Goal: Task Accomplishment & Management: Complete application form

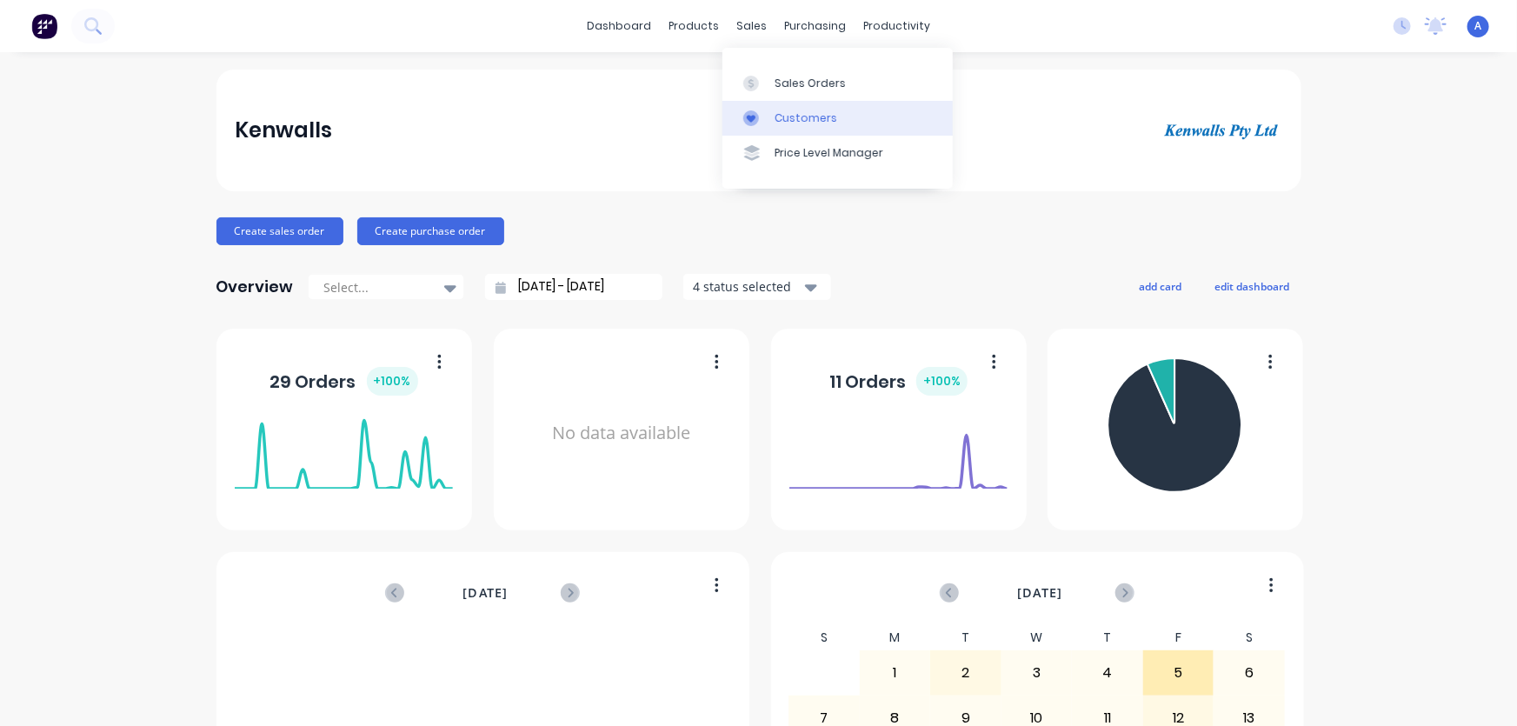
click at [803, 118] on div "Customers" at bounding box center [806, 118] width 63 height 16
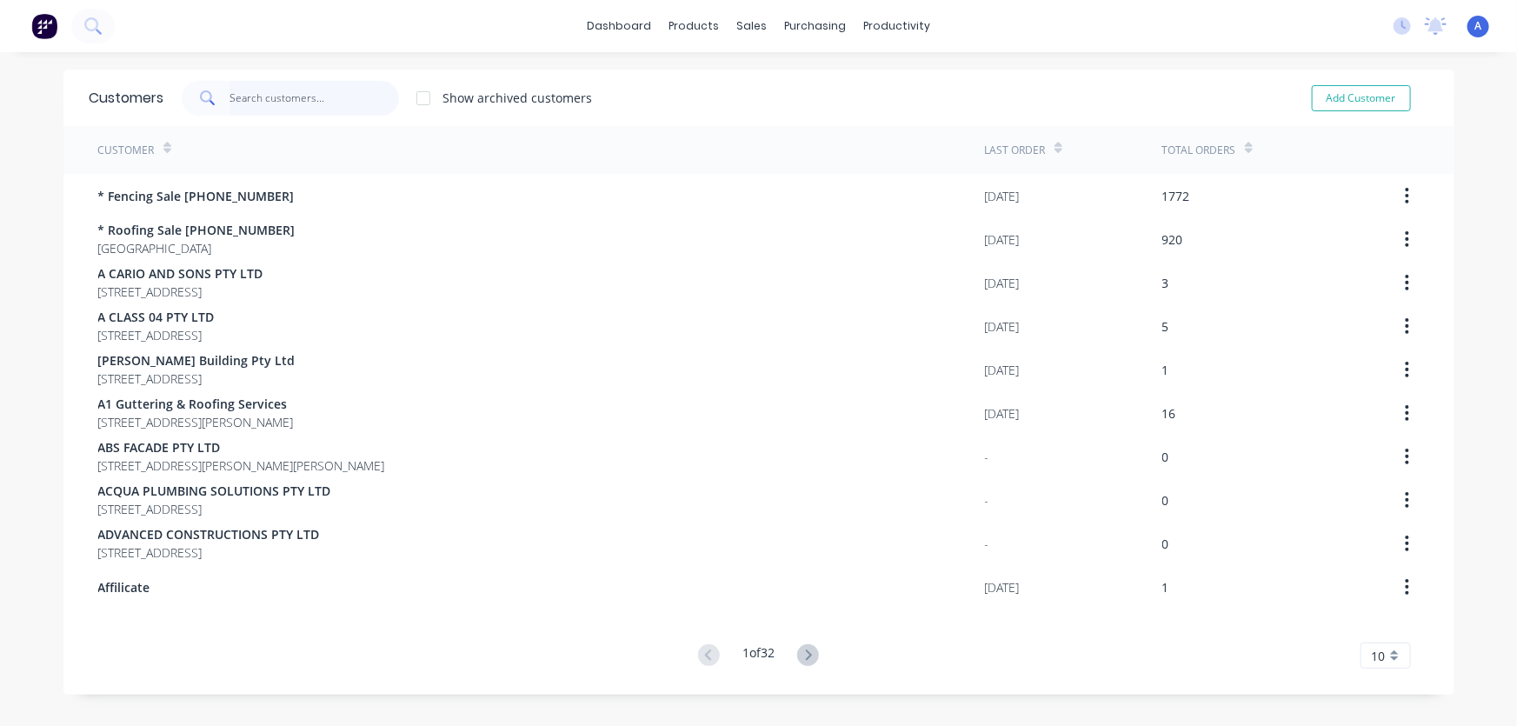
click at [285, 100] on input "text" at bounding box center [315, 98] width 170 height 35
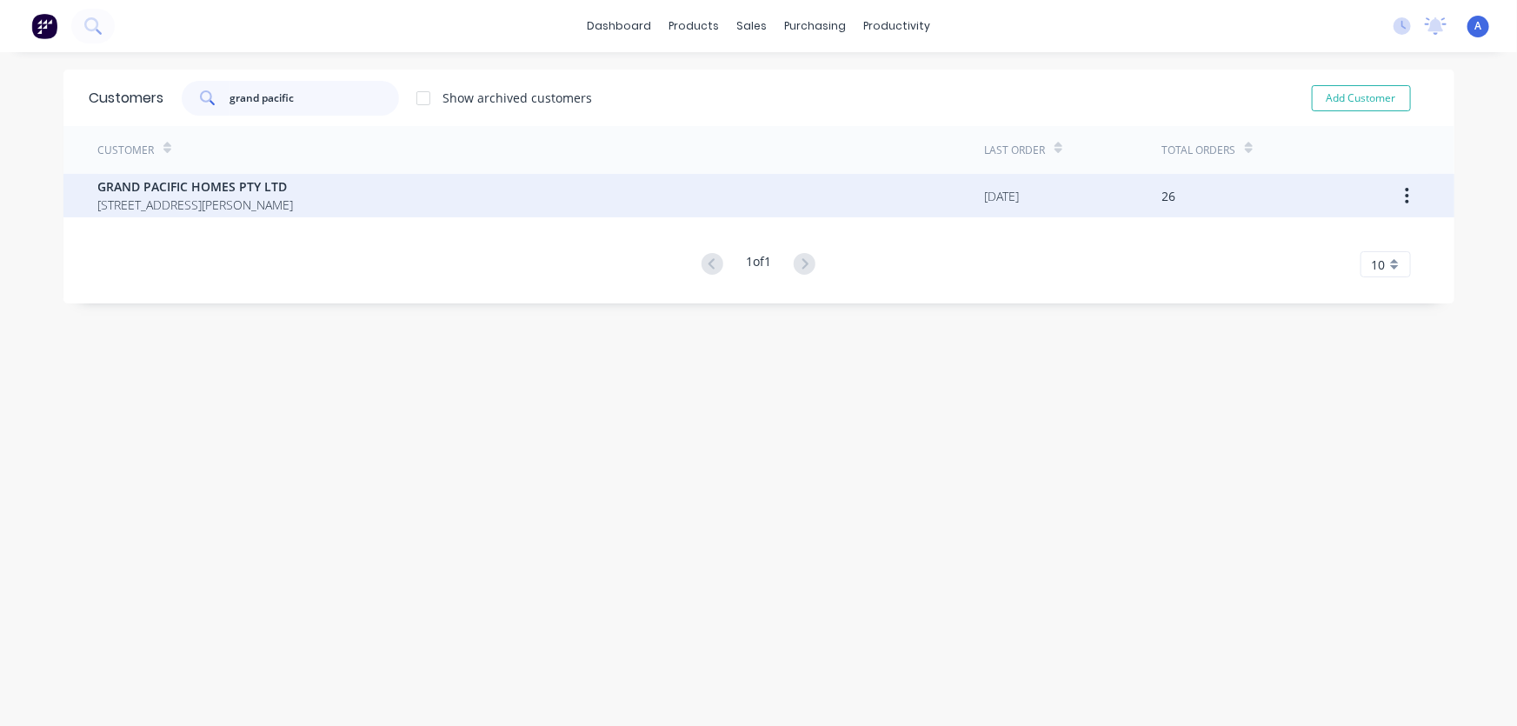
type input "grand pacific"
click at [235, 197] on span "[STREET_ADDRESS][PERSON_NAME]" at bounding box center [196, 205] width 196 height 18
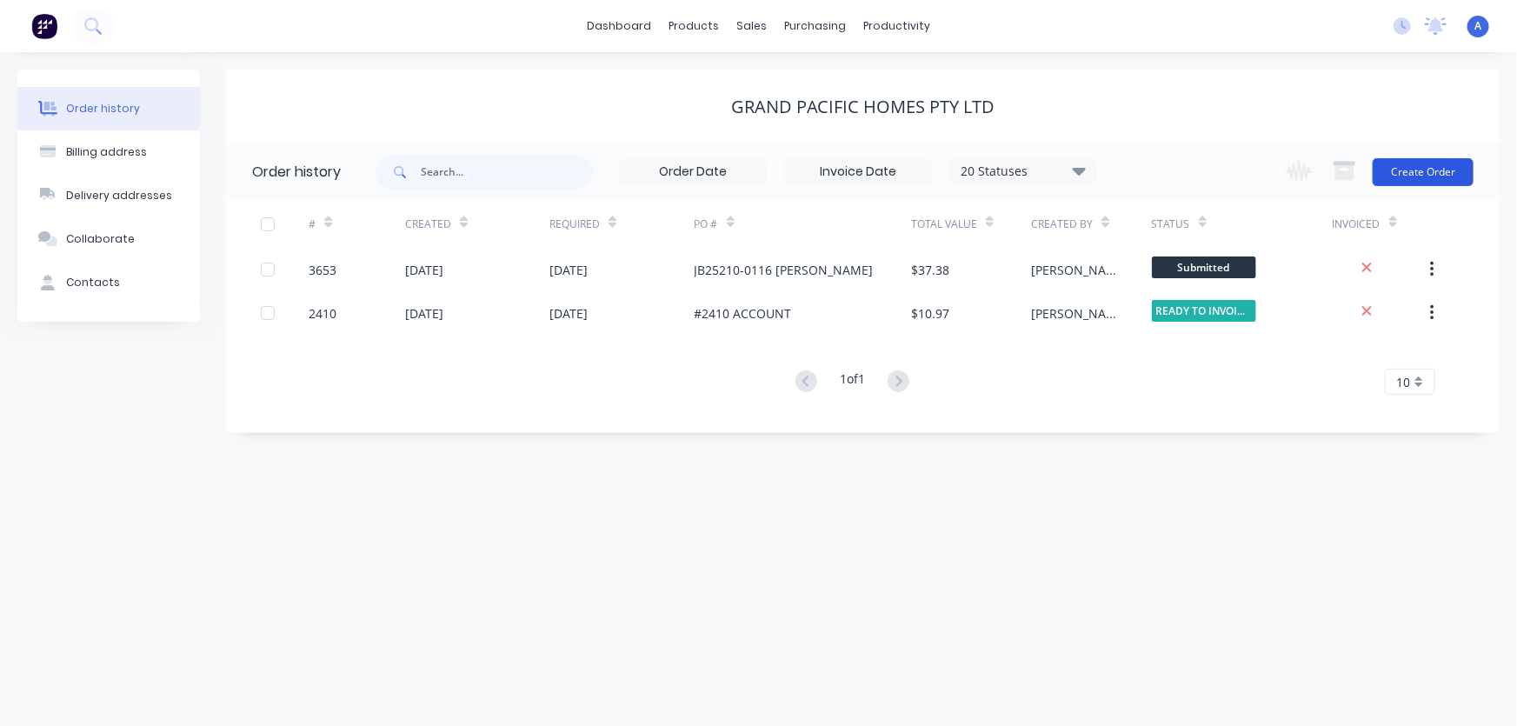
click at [1420, 174] on button "Create Order" at bounding box center [1423, 172] width 101 height 28
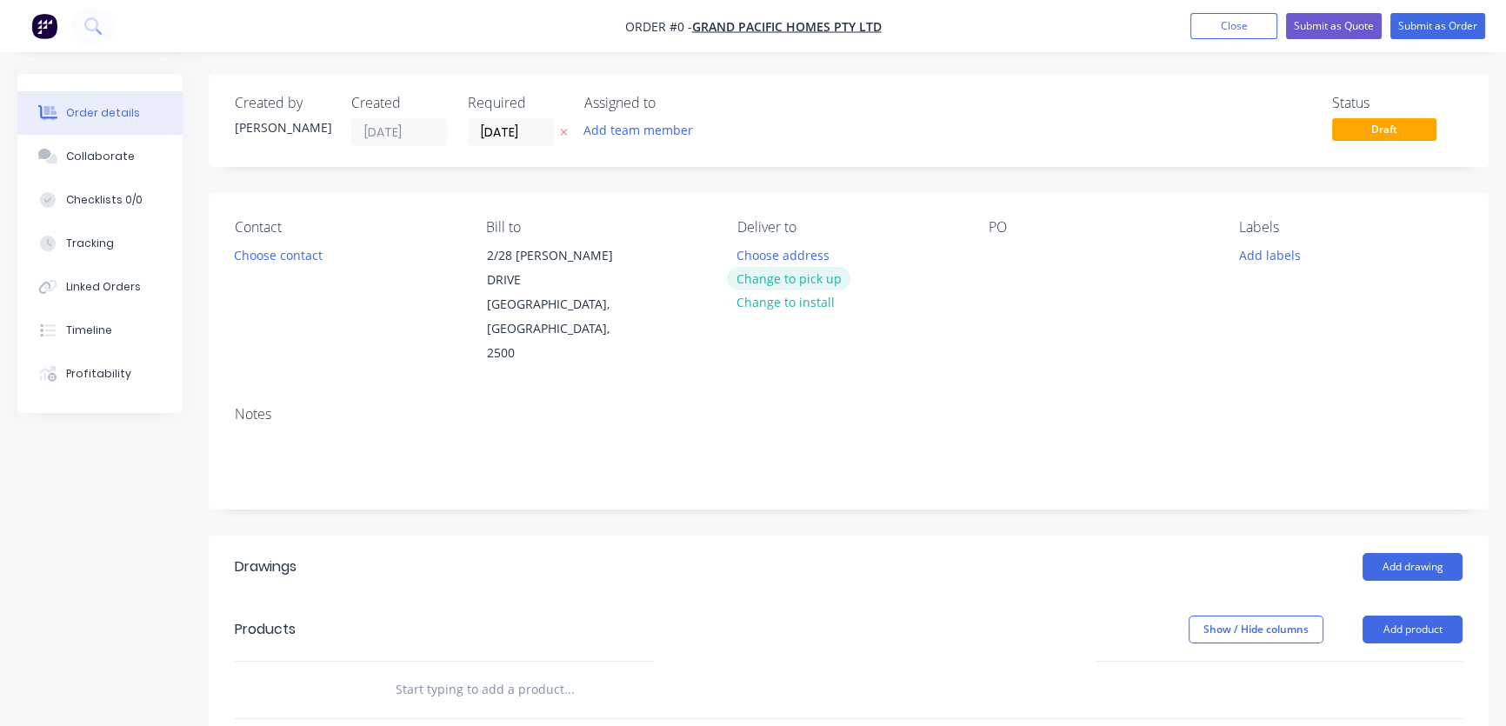
click at [806, 281] on button "Change to pick up" at bounding box center [788, 278] width 123 height 23
click at [278, 252] on button "Choose contact" at bounding box center [278, 254] width 107 height 23
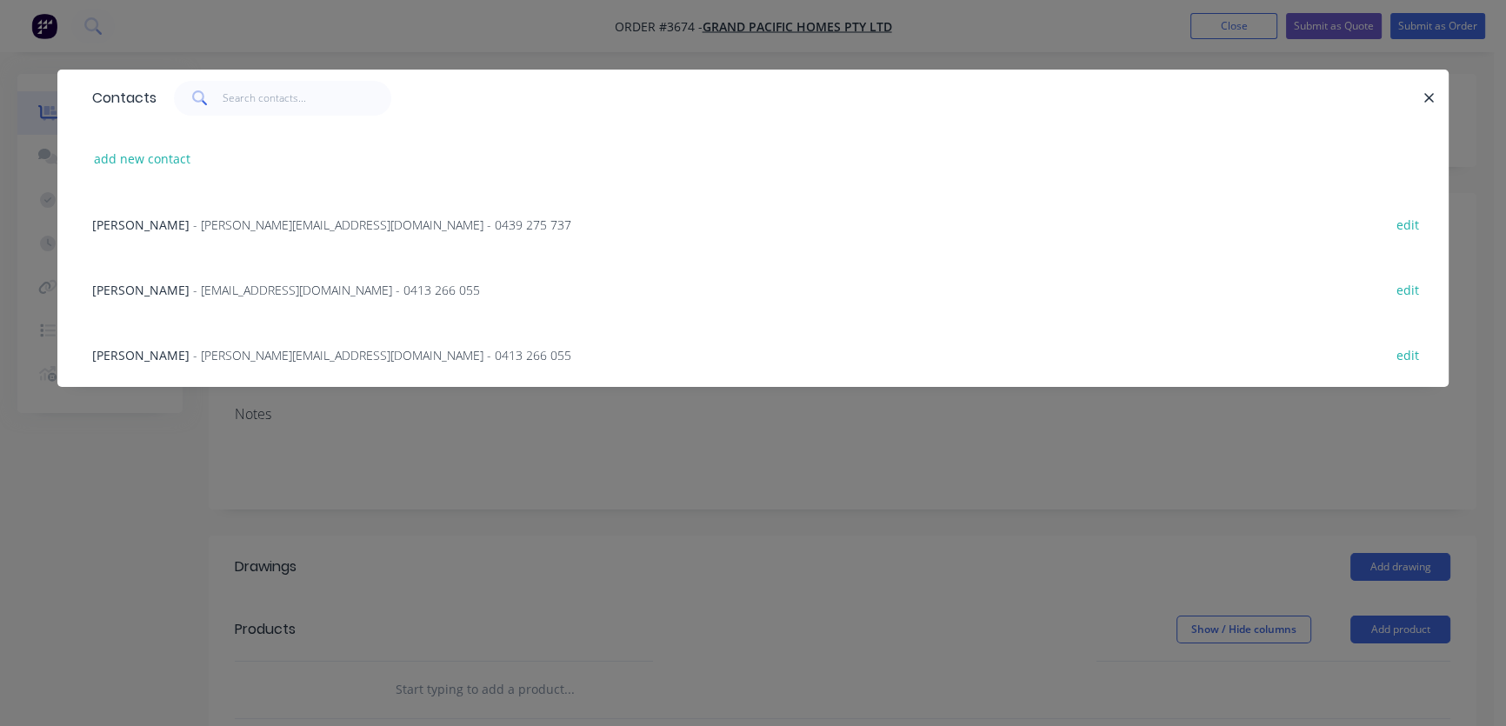
click at [193, 354] on span "- [PERSON_NAME][EMAIL_ADDRESS][DOMAIN_NAME] - 0413 266 055" at bounding box center [382, 355] width 378 height 17
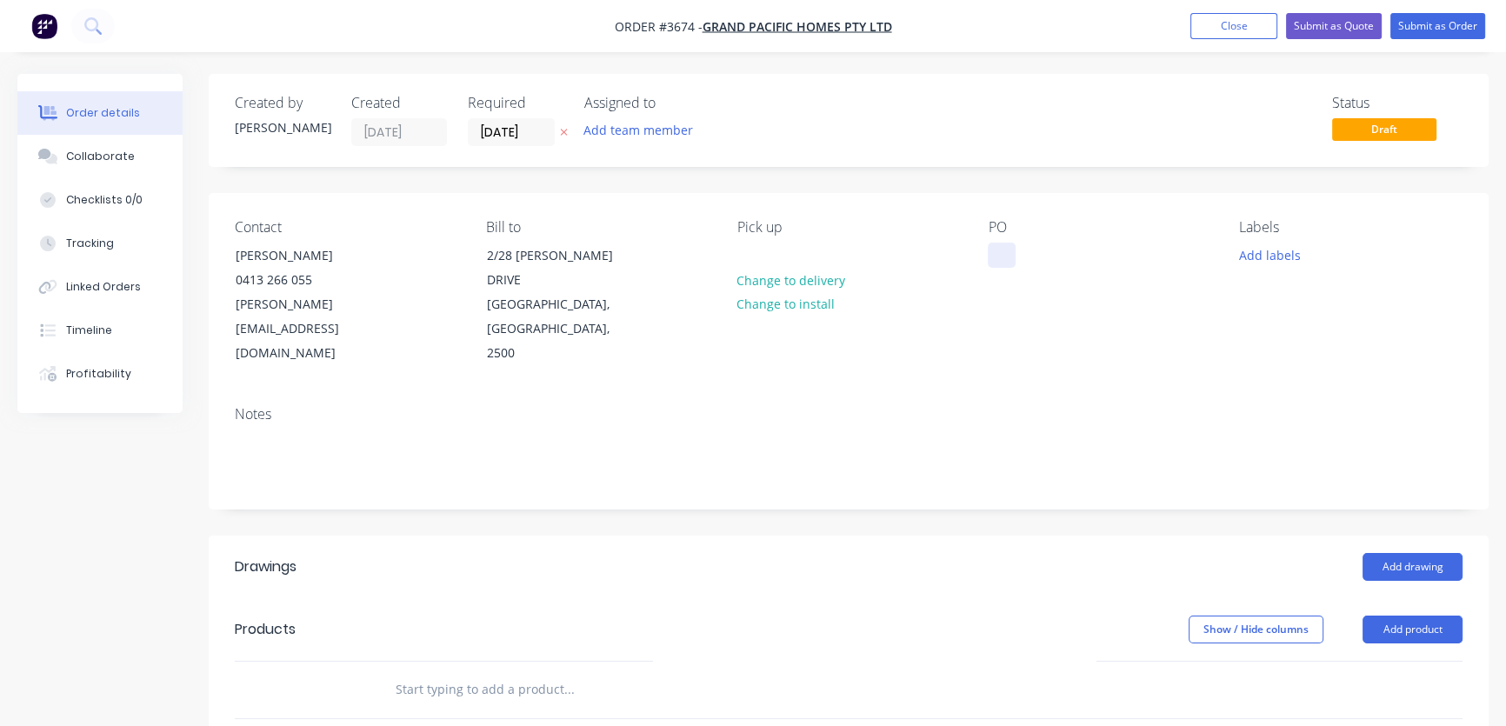
click at [994, 250] on div at bounding box center [1002, 255] width 28 height 25
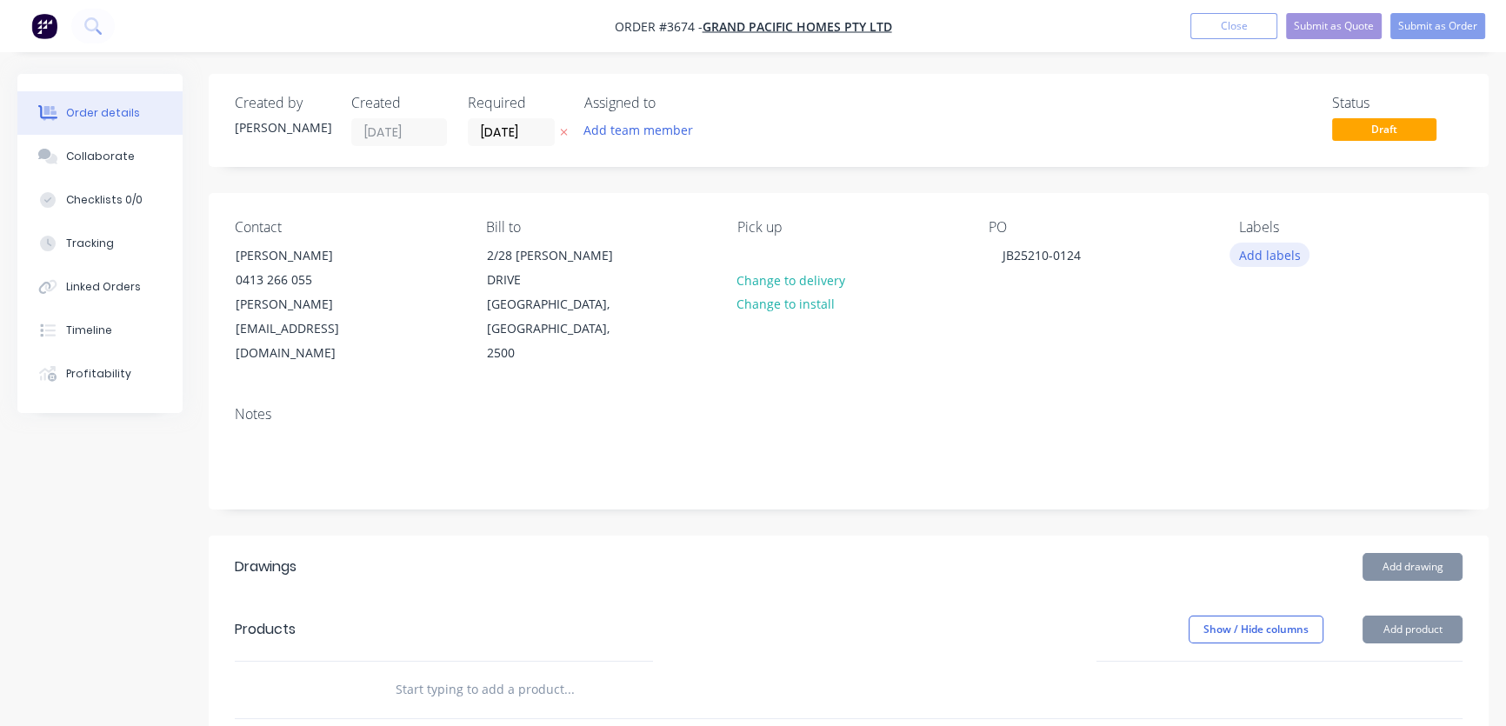
click at [1262, 256] on button "Add labels" at bounding box center [1270, 254] width 80 height 23
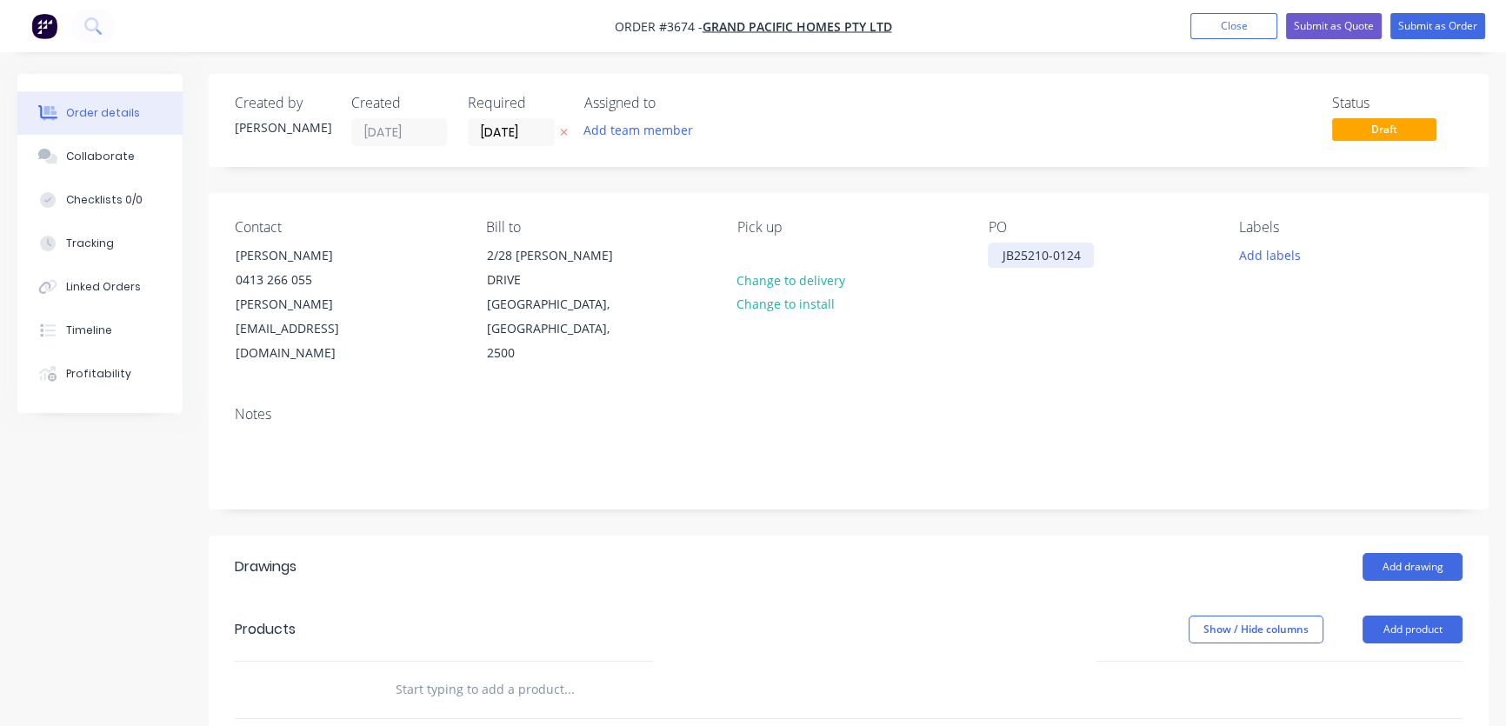
click at [994, 252] on div "JB25210-0124" at bounding box center [1041, 255] width 106 height 25
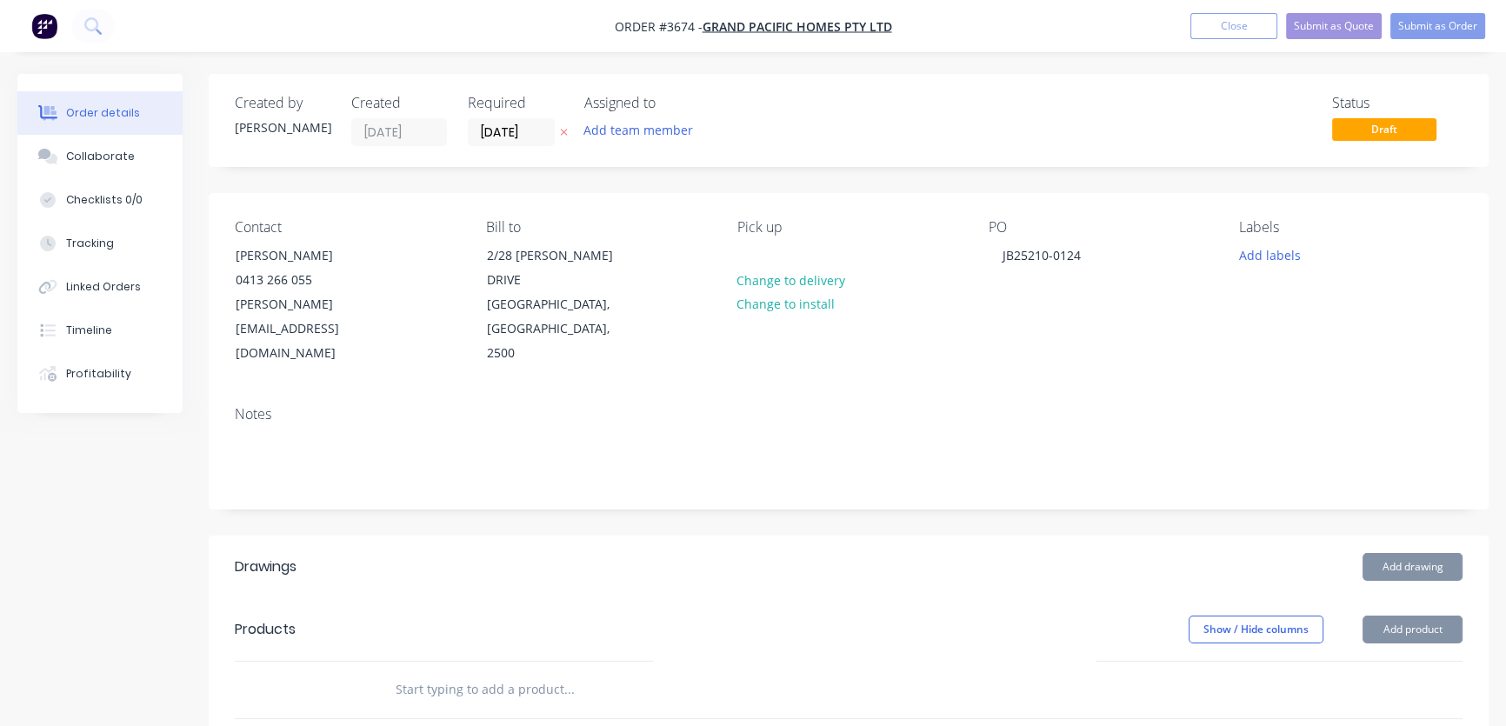
click at [1006, 278] on div "PO JB25210-0124" at bounding box center [1099, 292] width 223 height 147
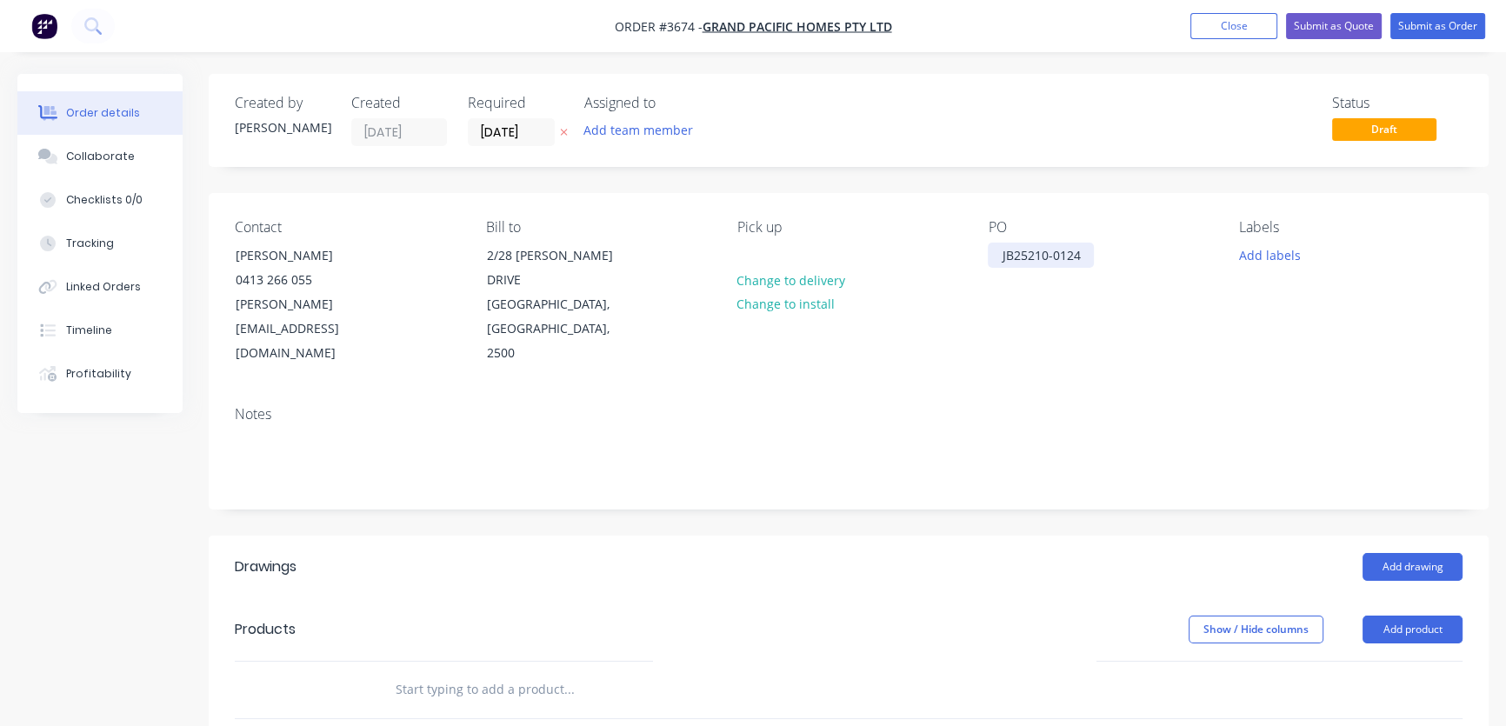
click at [1050, 267] on div "JB25210-0124" at bounding box center [1041, 255] width 106 height 25
click at [1082, 257] on div "JB25210-0124" at bounding box center [1041, 255] width 106 height 25
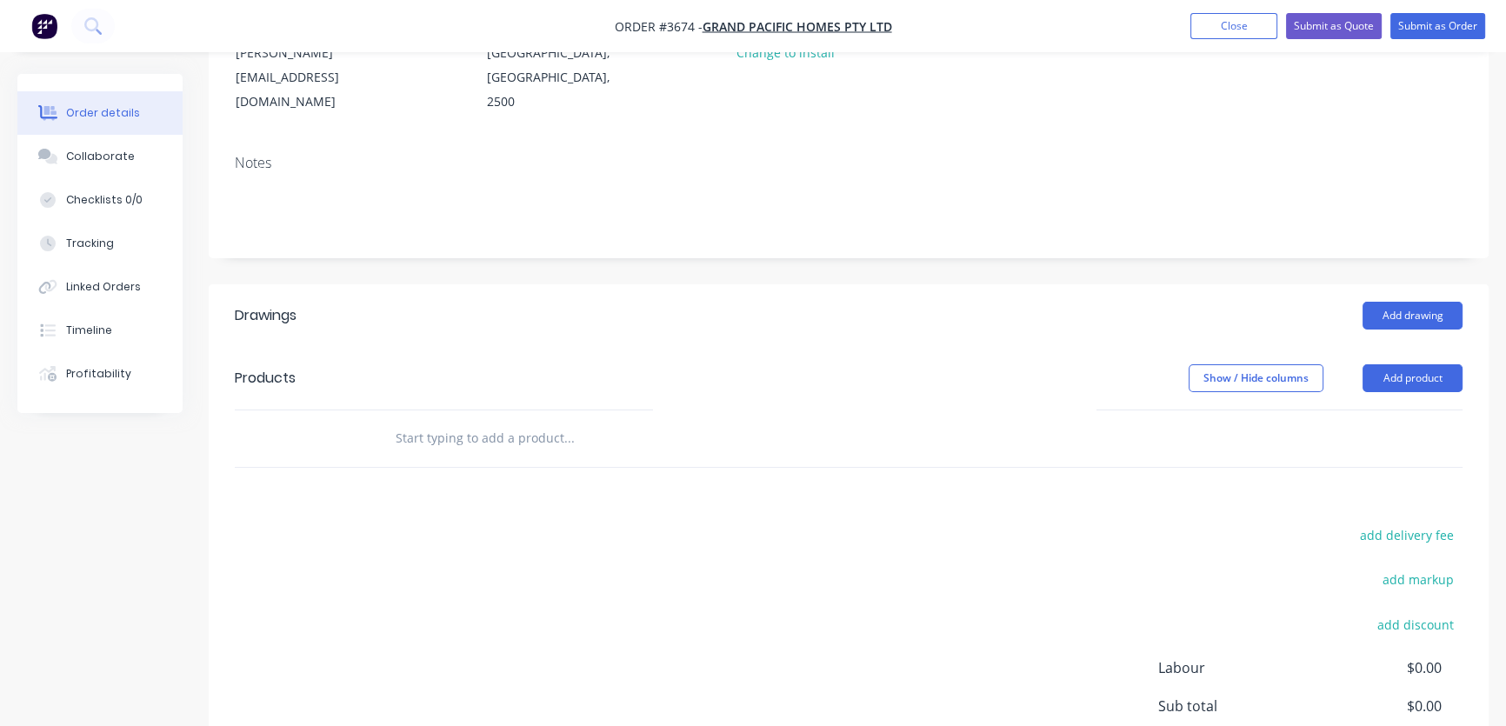
scroll to position [263, 0]
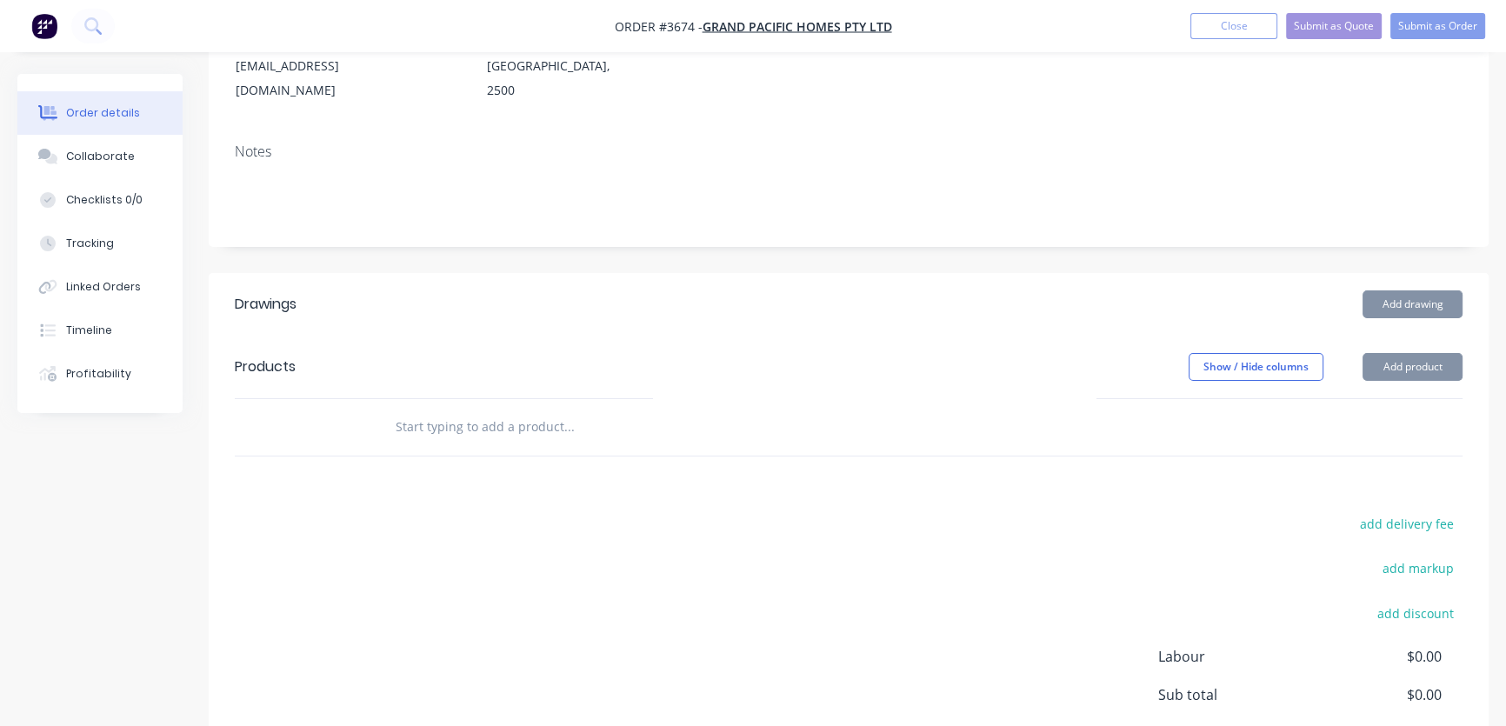
click at [1416, 290] on button "Add drawing" at bounding box center [1413, 304] width 100 height 28
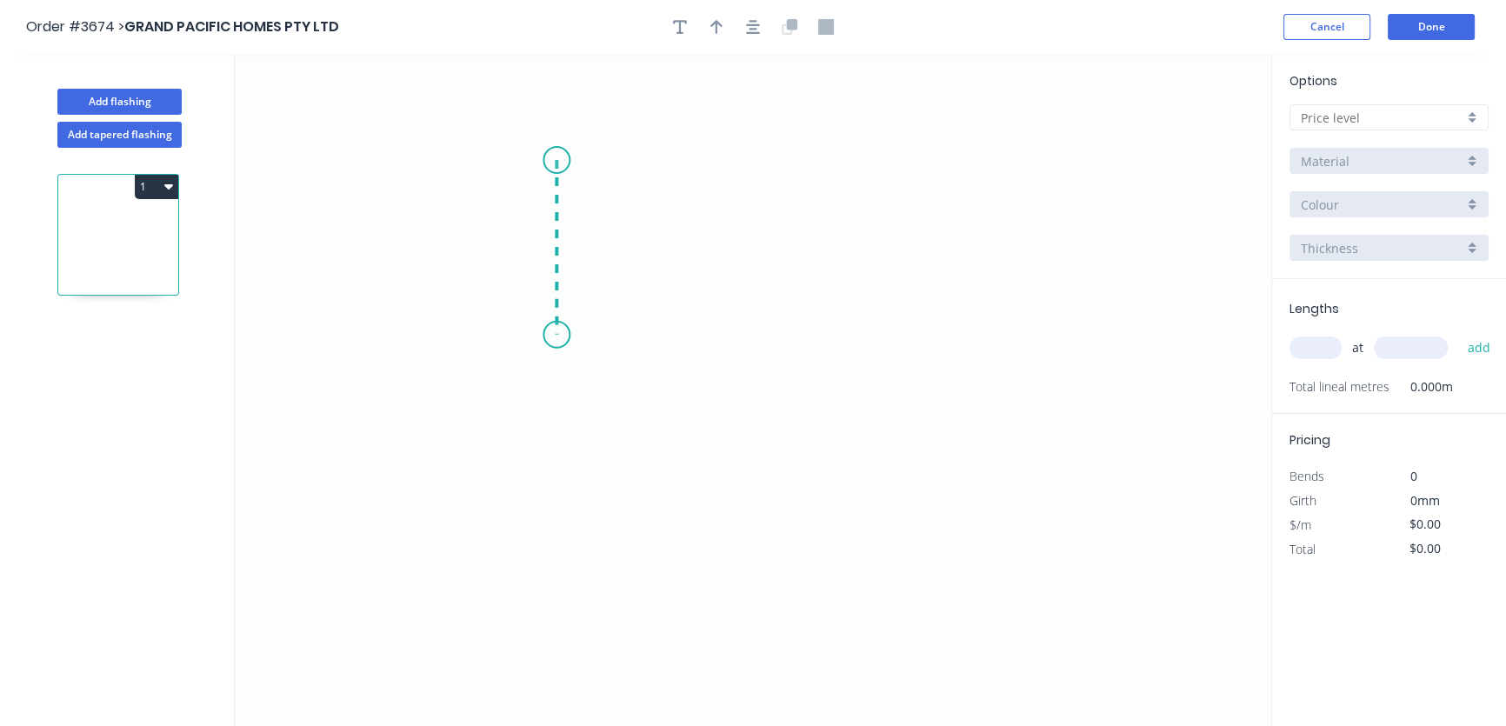
drag, startPoint x: 557, startPoint y: 160, endPoint x: 552, endPoint y: 335, distance: 174.8
click at [552, 335] on icon "0" at bounding box center [753, 390] width 1036 height 672
drag, startPoint x: 552, startPoint y: 335, endPoint x: 778, endPoint y: 335, distance: 226.1
click at [778, 335] on icon "0 ?" at bounding box center [753, 390] width 1036 height 672
drag, startPoint x: 778, startPoint y: 335, endPoint x: 775, endPoint y: 410, distance: 74.9
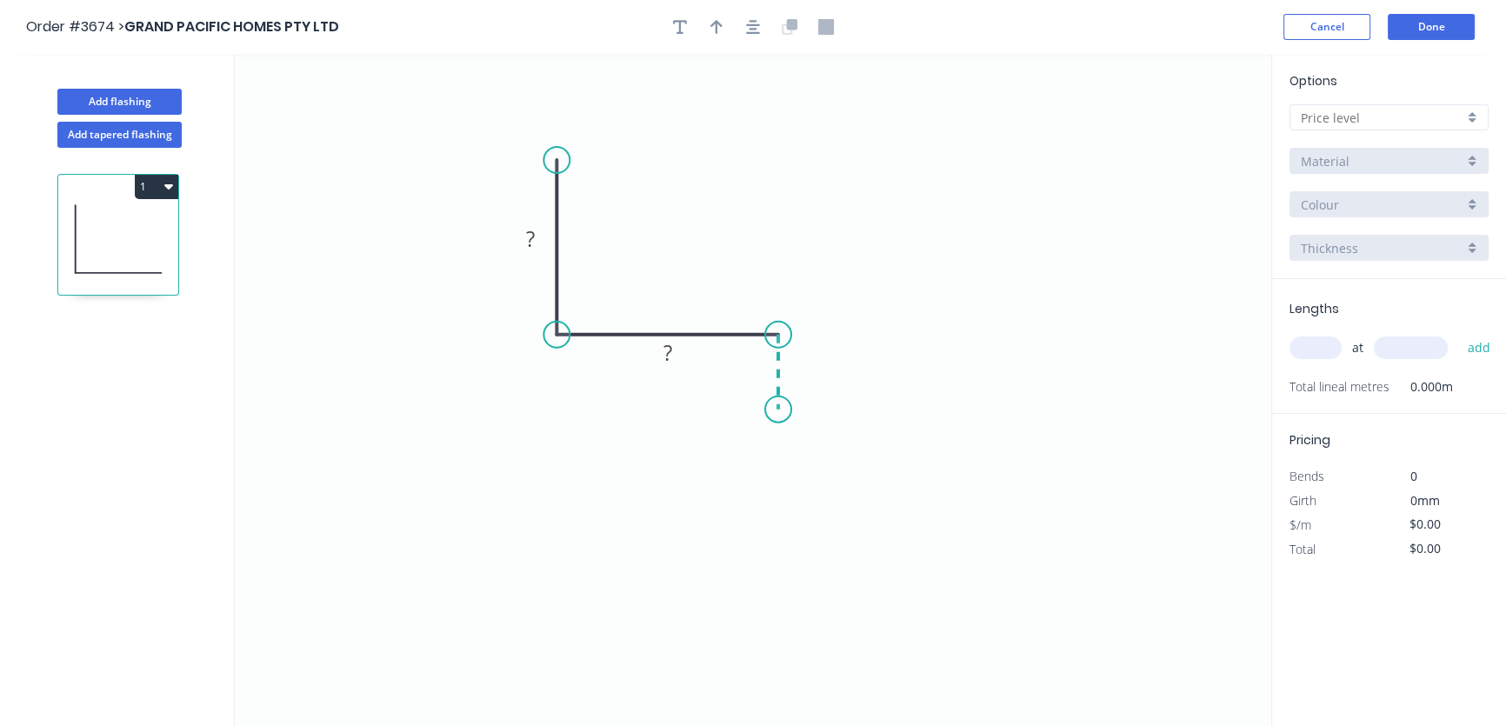
click at [775, 410] on icon "0 ? ?" at bounding box center [753, 390] width 1036 height 672
click at [752, 30] on icon "button" at bounding box center [753, 27] width 14 height 16
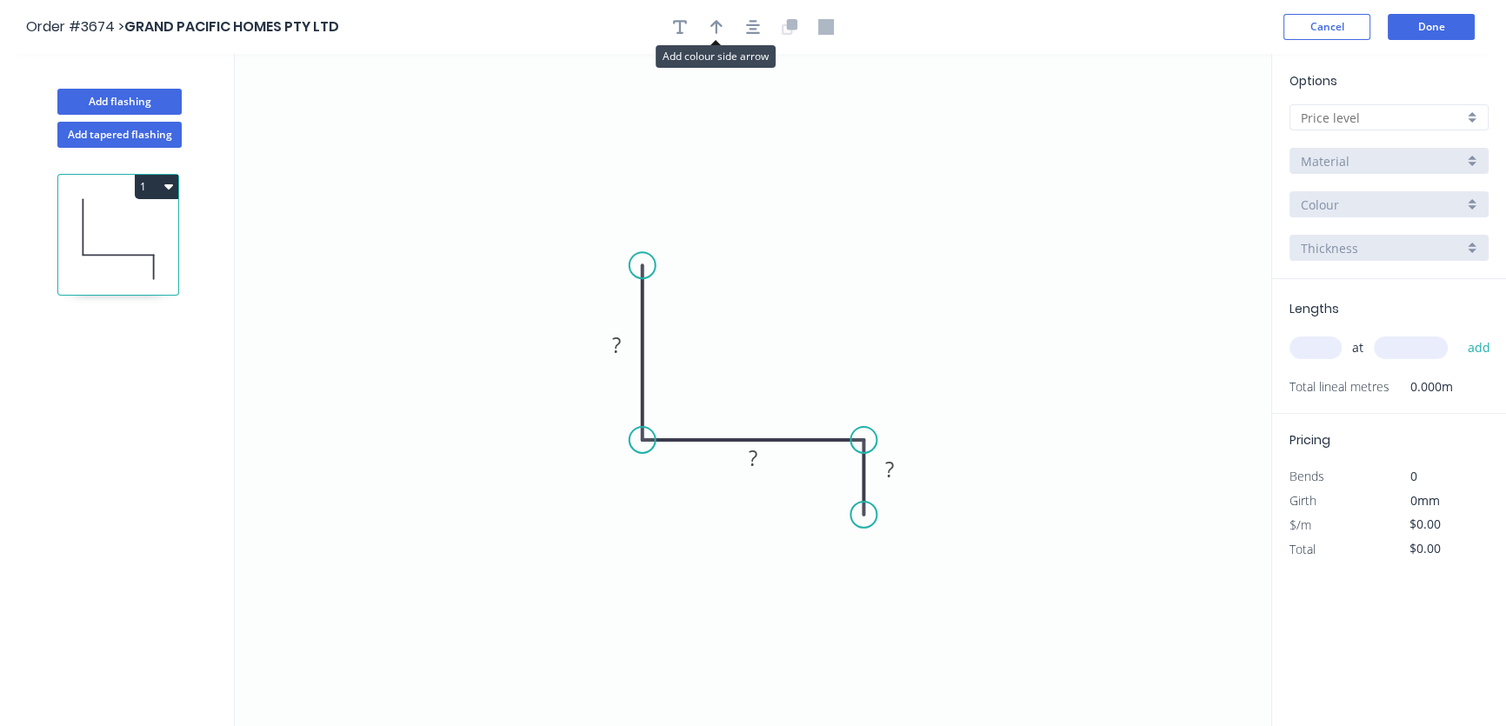
drag, startPoint x: 710, startPoint y: 27, endPoint x: 721, endPoint y: 40, distance: 16.7
click at [710, 26] on icon "button" at bounding box center [716, 27] width 12 height 16
drag, startPoint x: 1190, startPoint y: 136, endPoint x: 922, endPoint y: 310, distance: 320.5
click at [922, 310] on icon at bounding box center [922, 290] width 16 height 56
click at [923, 312] on icon at bounding box center [908, 296] width 50 height 50
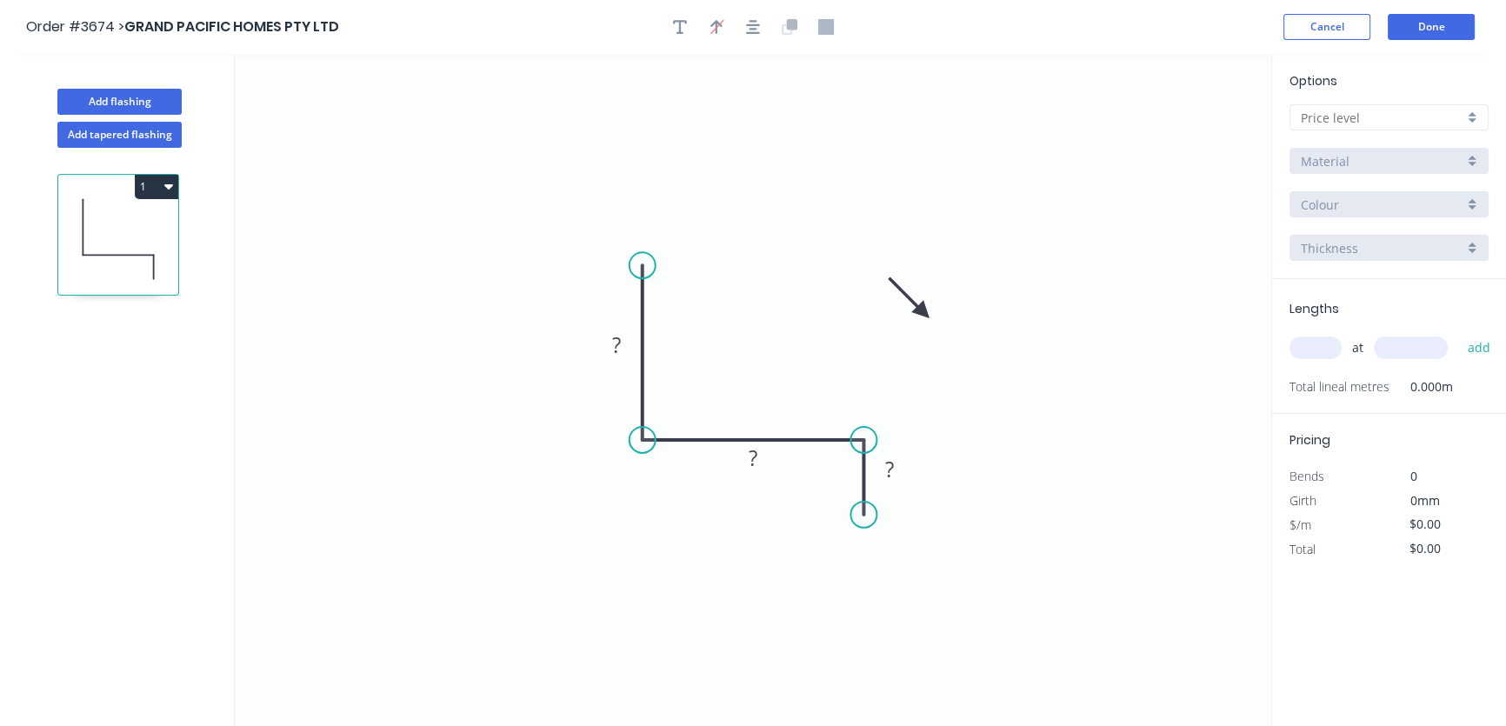
click at [923, 311] on icon at bounding box center [909, 298] width 50 height 50
click at [923, 311] on icon at bounding box center [909, 297] width 50 height 50
click at [927, 313] on icon at bounding box center [924, 291] width 16 height 56
click at [927, 313] on icon at bounding box center [927, 293] width 16 height 56
click at [612, 345] on tspan "?" at bounding box center [616, 344] width 9 height 29
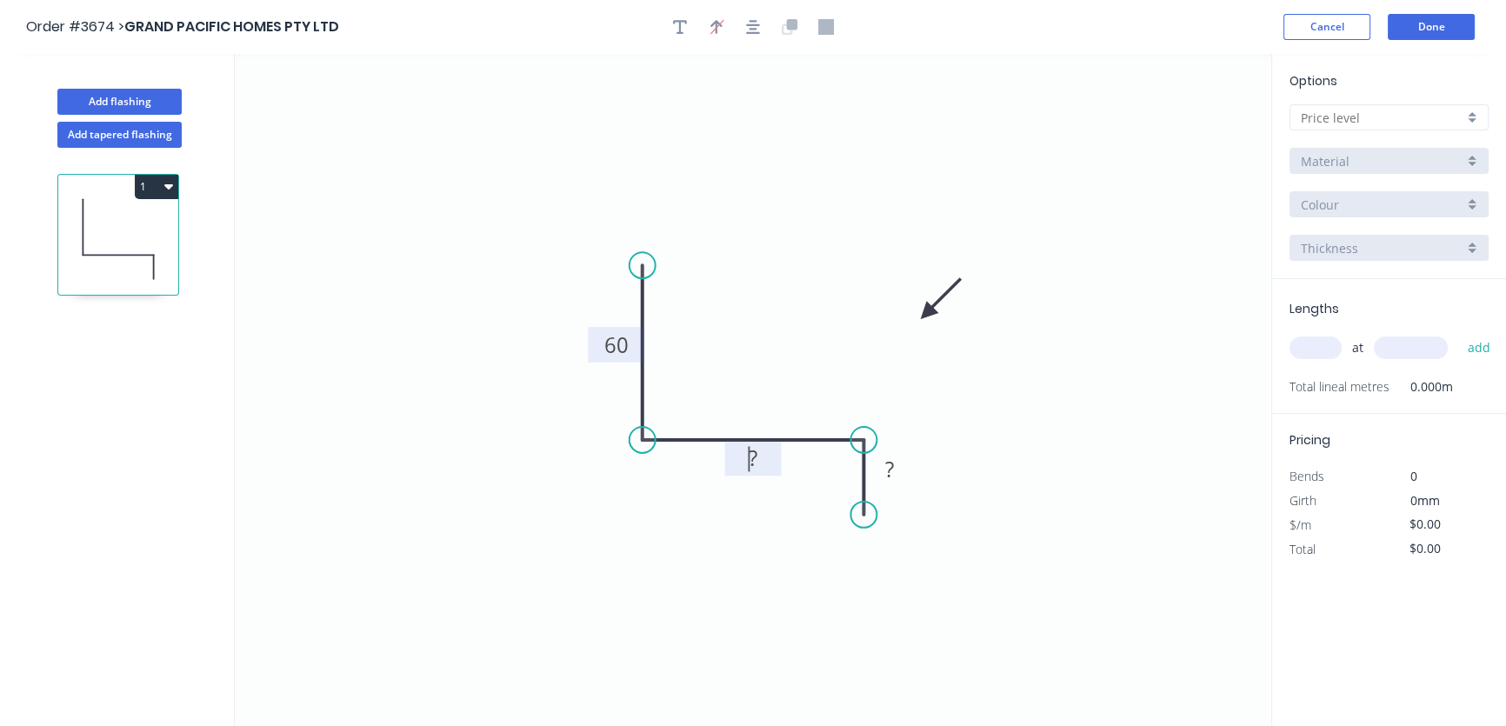
click at [750, 458] on tspan "?" at bounding box center [753, 457] width 9 height 29
drag, startPoint x: 641, startPoint y: 541, endPoint x: 664, endPoint y: 533, distance: 24.7
click at [648, 537] on icon "0 60 ? ?" at bounding box center [753, 390] width 1036 height 672
click at [752, 457] on tspan "?" at bounding box center [753, 457] width 9 height 29
click at [887, 466] on tspan "?" at bounding box center [889, 469] width 9 height 29
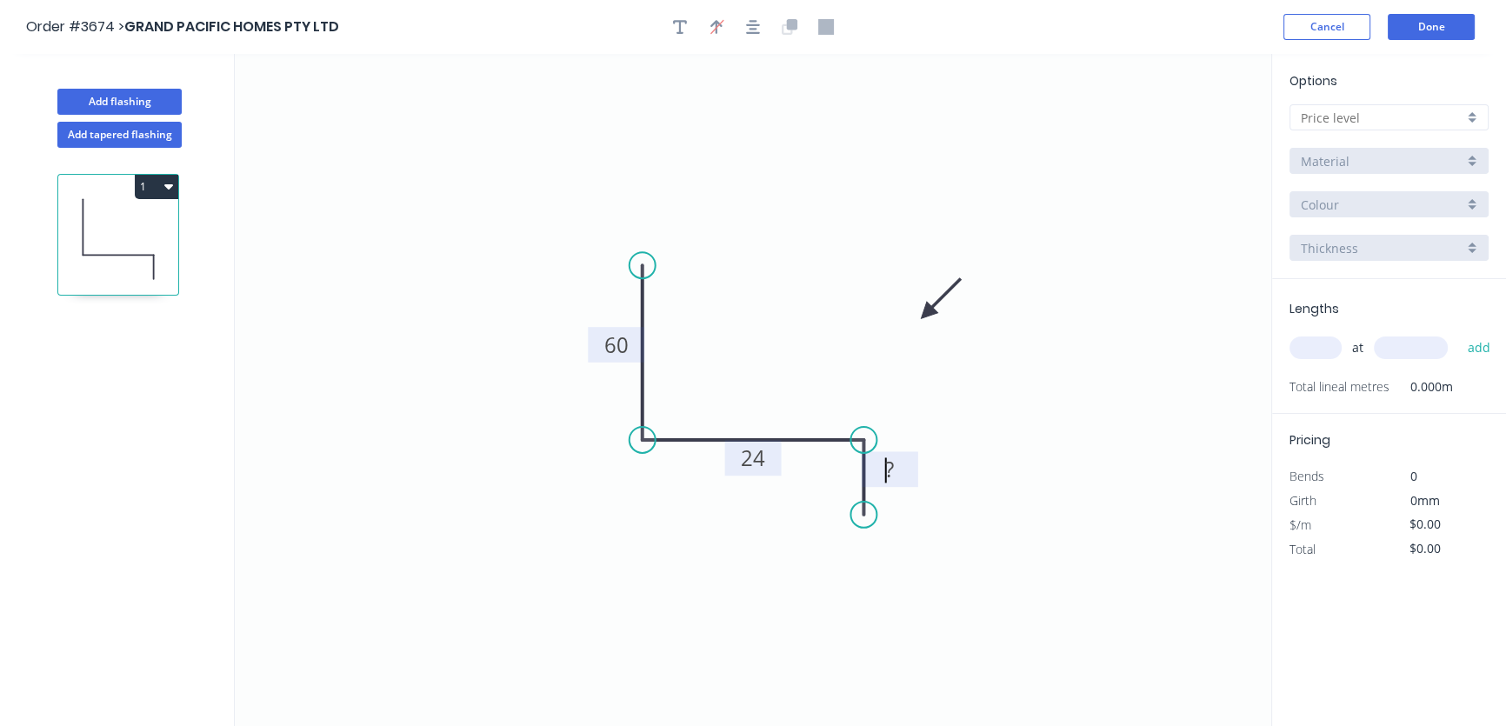
click at [958, 450] on icon "0 60 24 ?" at bounding box center [753, 390] width 1036 height 672
click at [887, 469] on tspan "?" at bounding box center [889, 469] width 9 height 29
drag, startPoint x: 910, startPoint y: 469, endPoint x: 958, endPoint y: 494, distance: 54.8
click at [958, 494] on rect at bounding box center [938, 495] width 57 height 36
drag, startPoint x: 767, startPoint y: 470, endPoint x: 693, endPoint y: 470, distance: 73.9
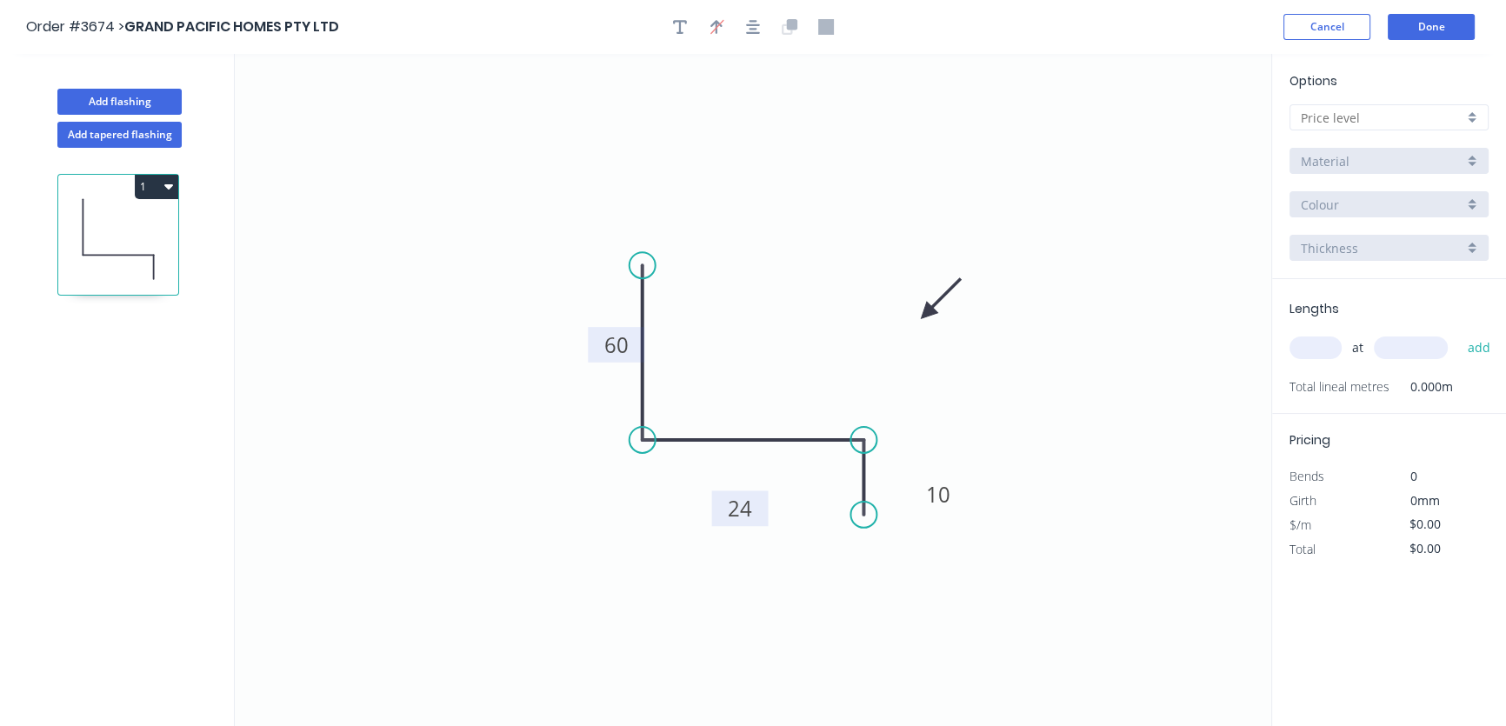
click at [754, 519] on g "24" at bounding box center [740, 508] width 57 height 36
drag, startPoint x: 591, startPoint y: 343, endPoint x: 551, endPoint y: 350, distance: 40.6
click at [547, 350] on rect at bounding box center [567, 350] width 57 height 36
click at [552, 350] on rect at bounding box center [571, 352] width 57 height 36
drag, startPoint x: 550, startPoint y: 350, endPoint x: 519, endPoint y: 351, distance: 31.3
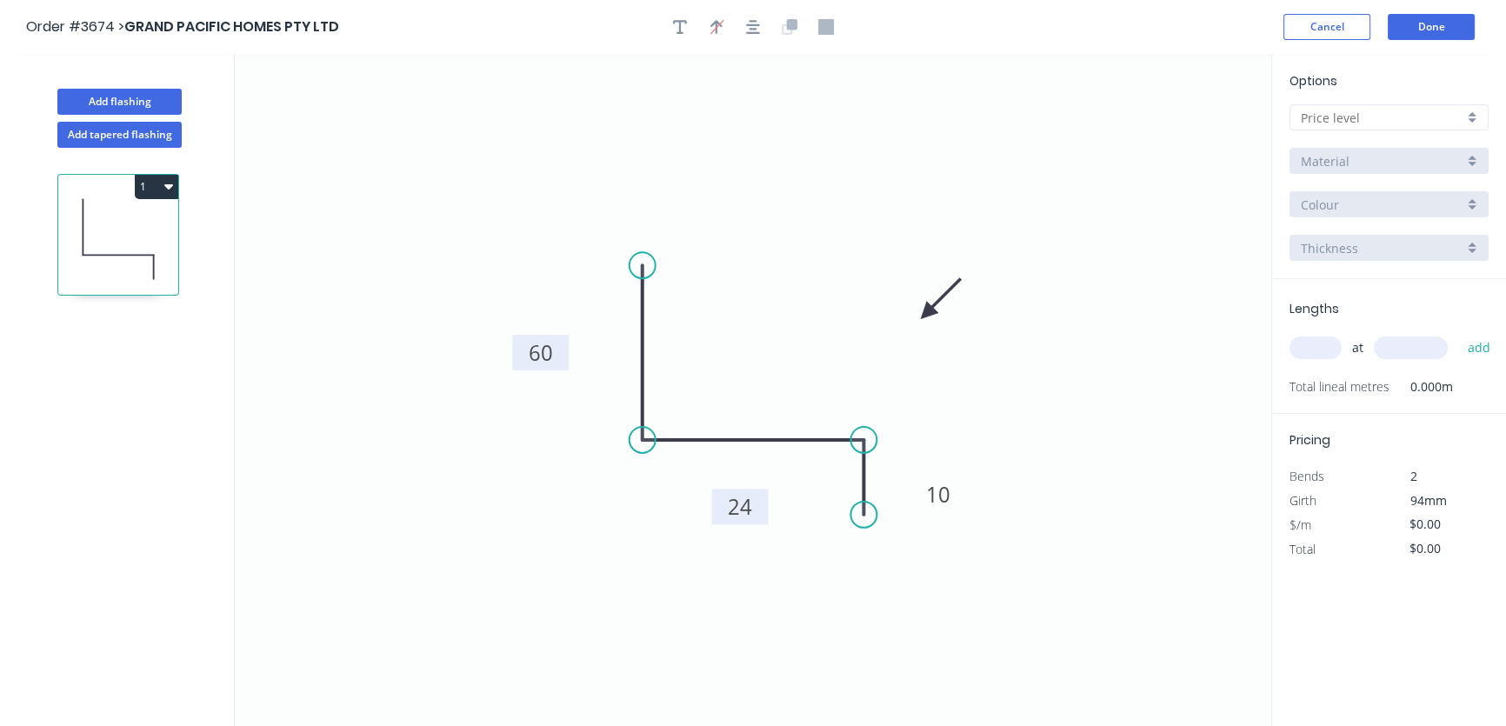
click at [519, 351] on rect at bounding box center [540, 353] width 57 height 36
click at [1476, 115] on div at bounding box center [1389, 117] width 199 height 26
click at [1423, 153] on div "A" at bounding box center [1388, 151] width 197 height 30
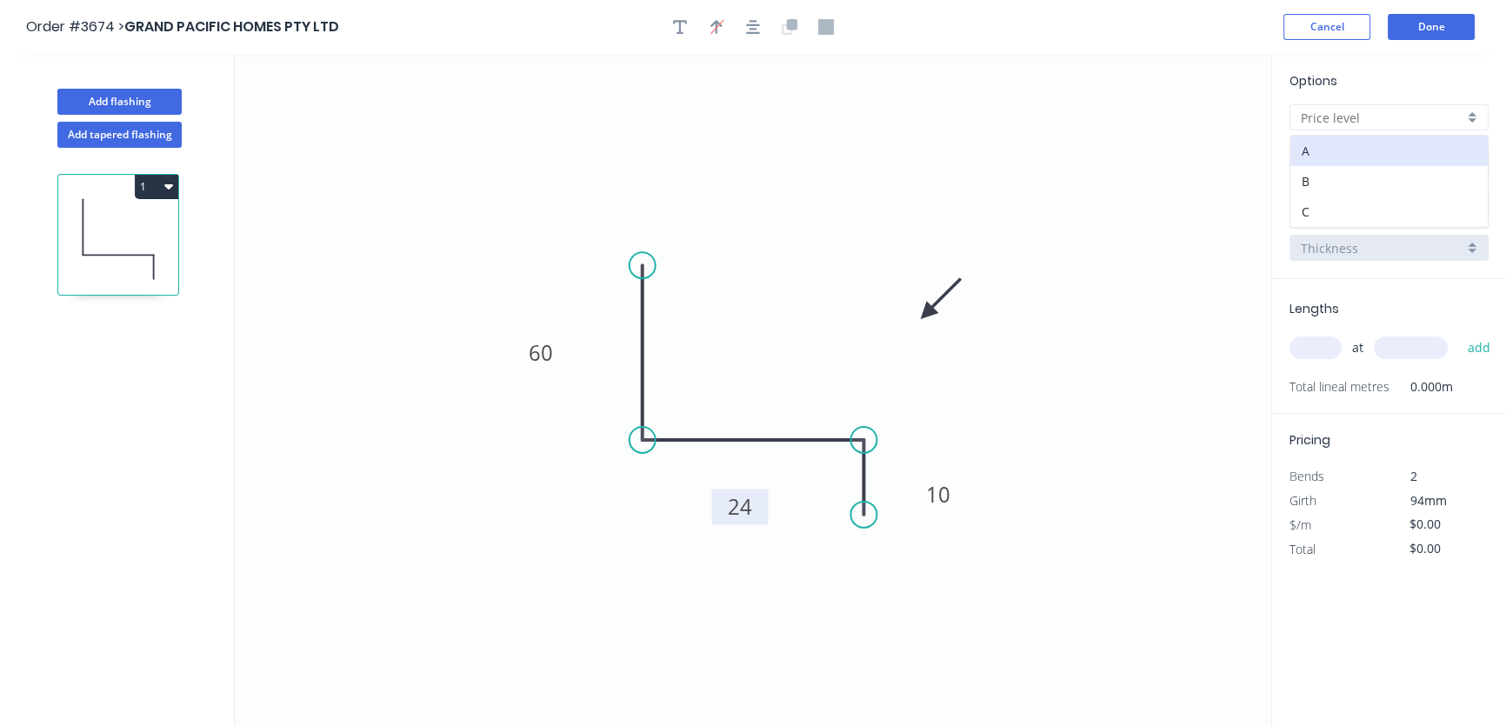
type input "A"
type input "$15.91"
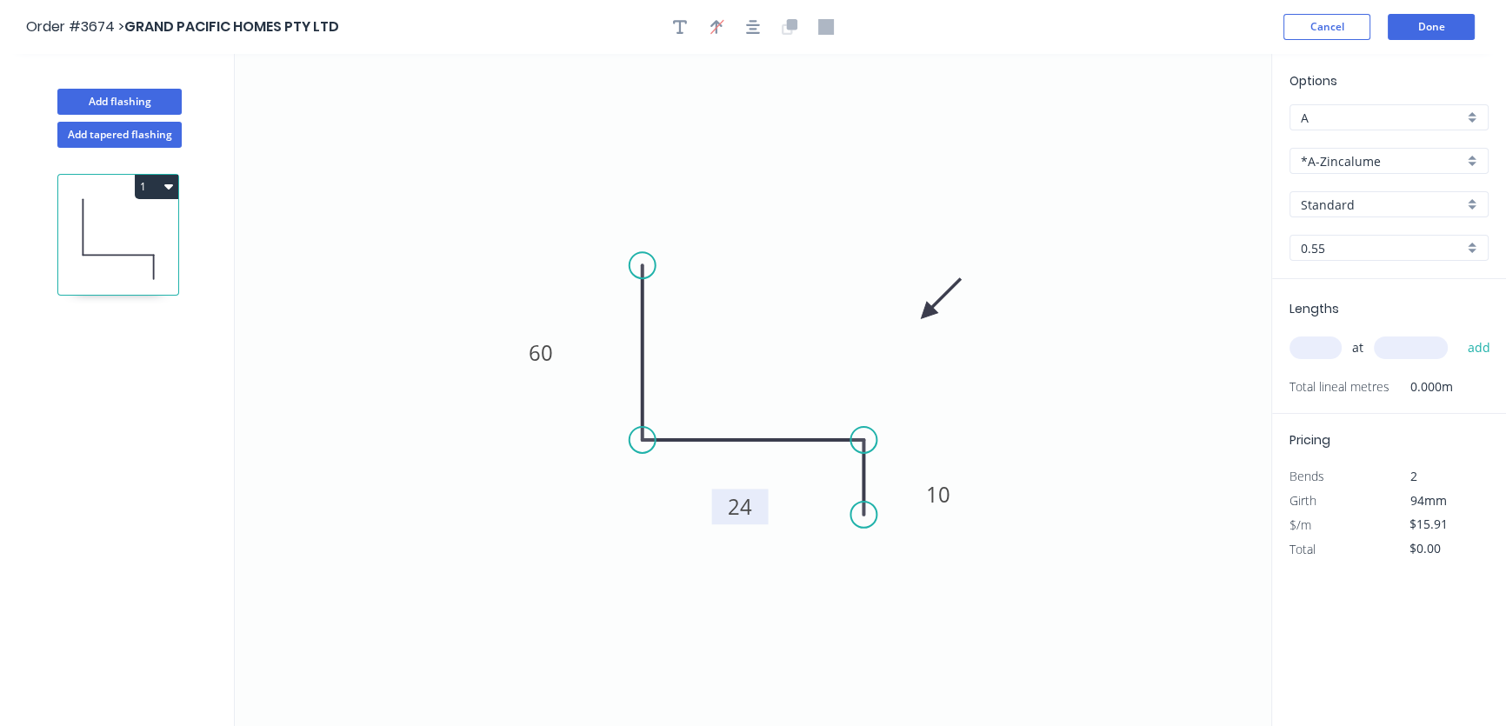
click at [1474, 204] on div "Standard" at bounding box center [1389, 204] width 199 height 26
click at [1470, 159] on div "*A-Zincalume" at bounding box center [1389, 161] width 199 height 26
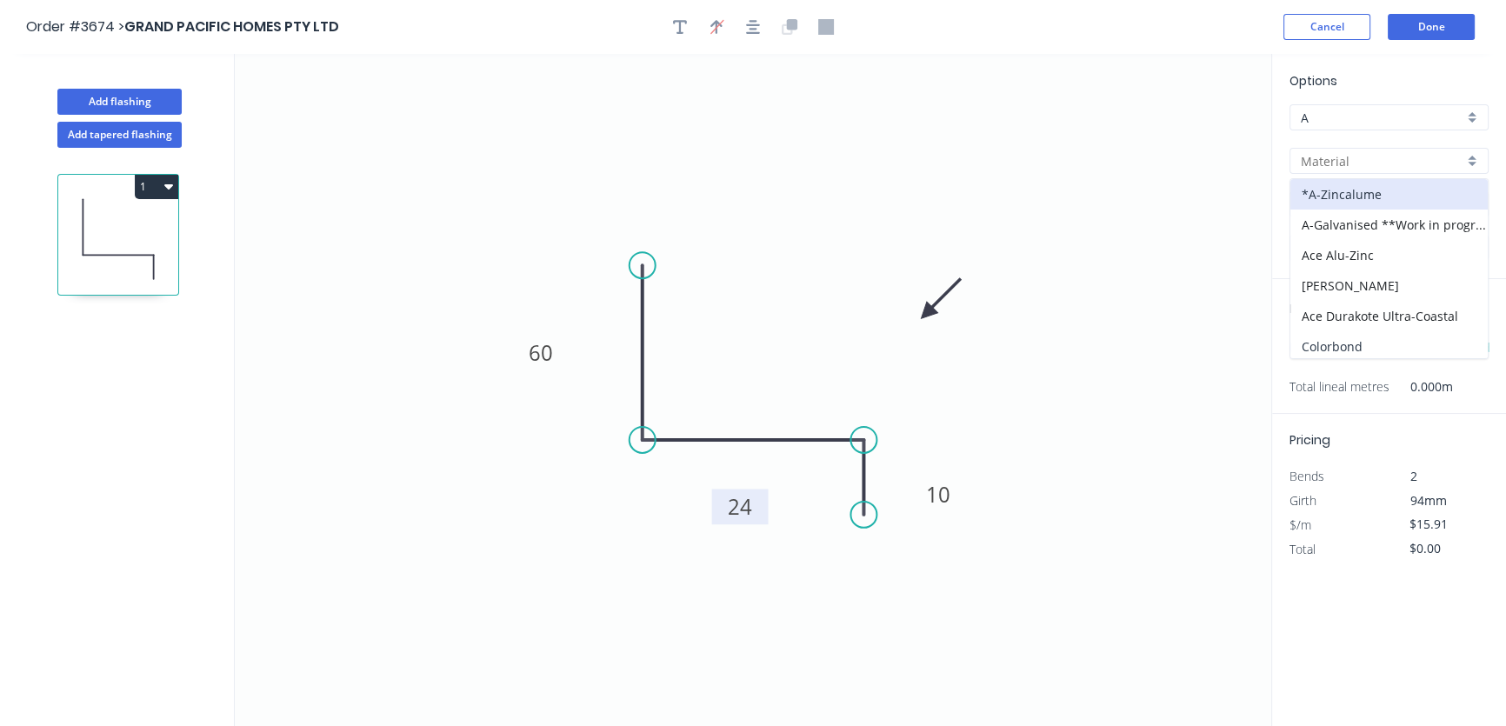
click at [1359, 345] on div "Colorbond" at bounding box center [1388, 346] width 197 height 30
type input "Colorbond"
type input "Basalt"
type input "$16.18"
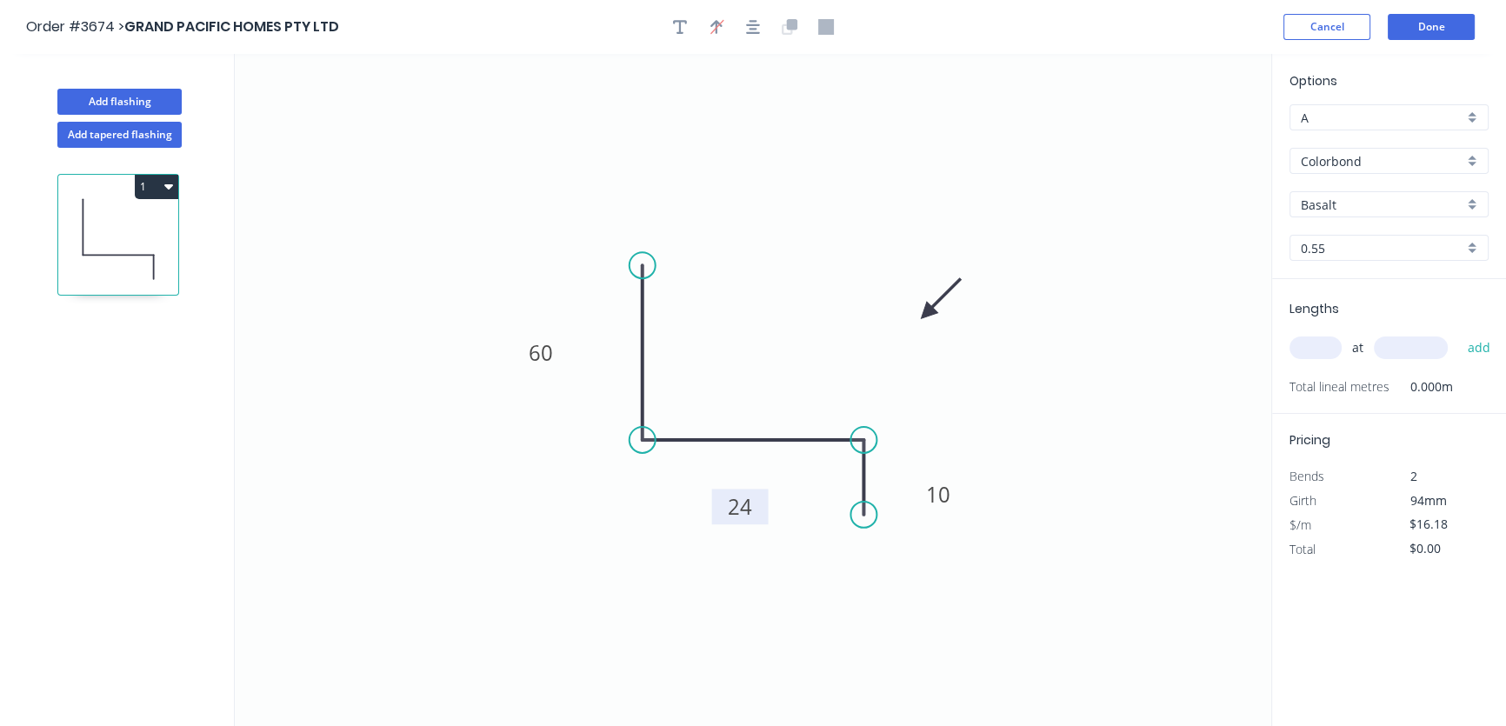
click at [1476, 200] on div "Basalt" at bounding box center [1389, 204] width 199 height 26
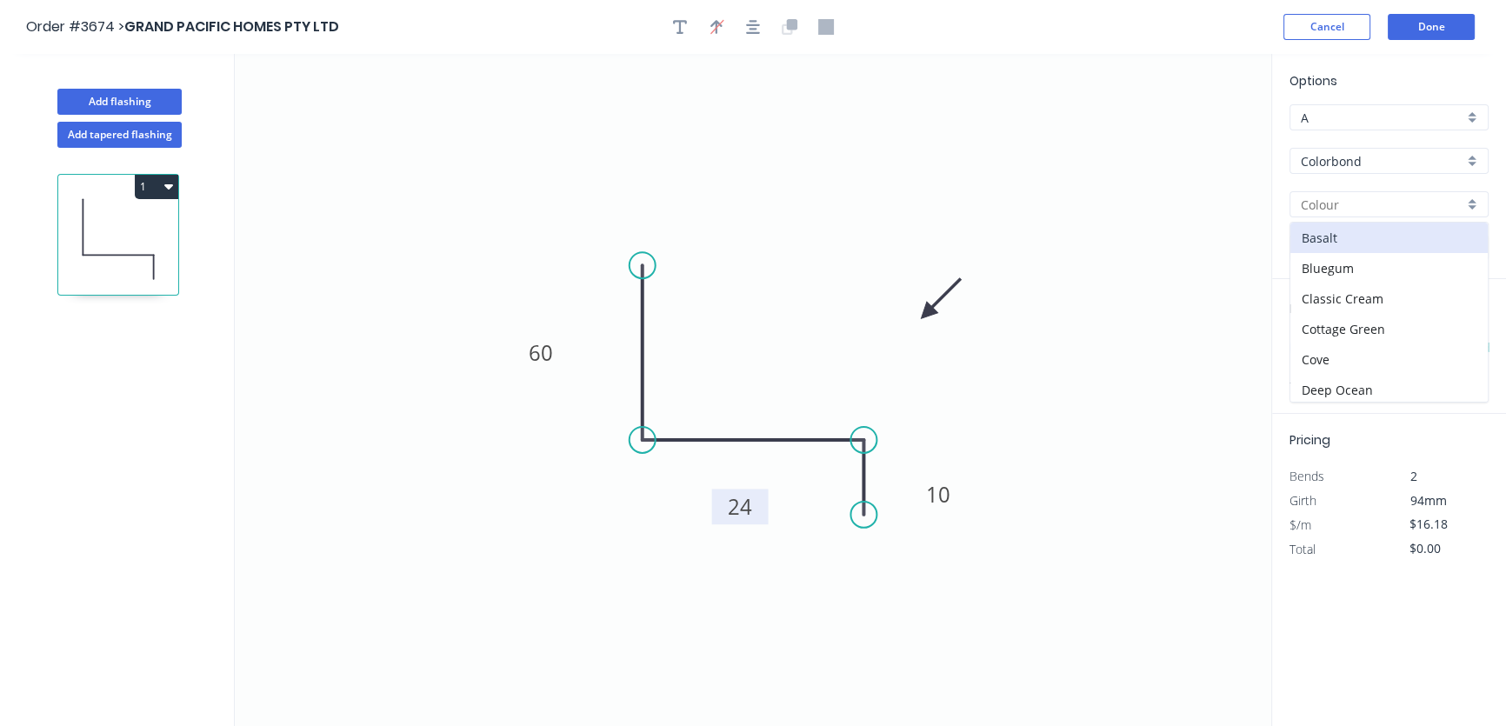
scroll to position [263, 0]
click at [1487, 226] on div "Basalt Bluegum Classic Cream Cottage Green Cove Deep Ocean Dover White Dune Eve…" at bounding box center [1389, 312] width 199 height 181
click at [1356, 253] on div "Dover White" at bounding box center [1388, 252] width 197 height 30
type input "Dover White"
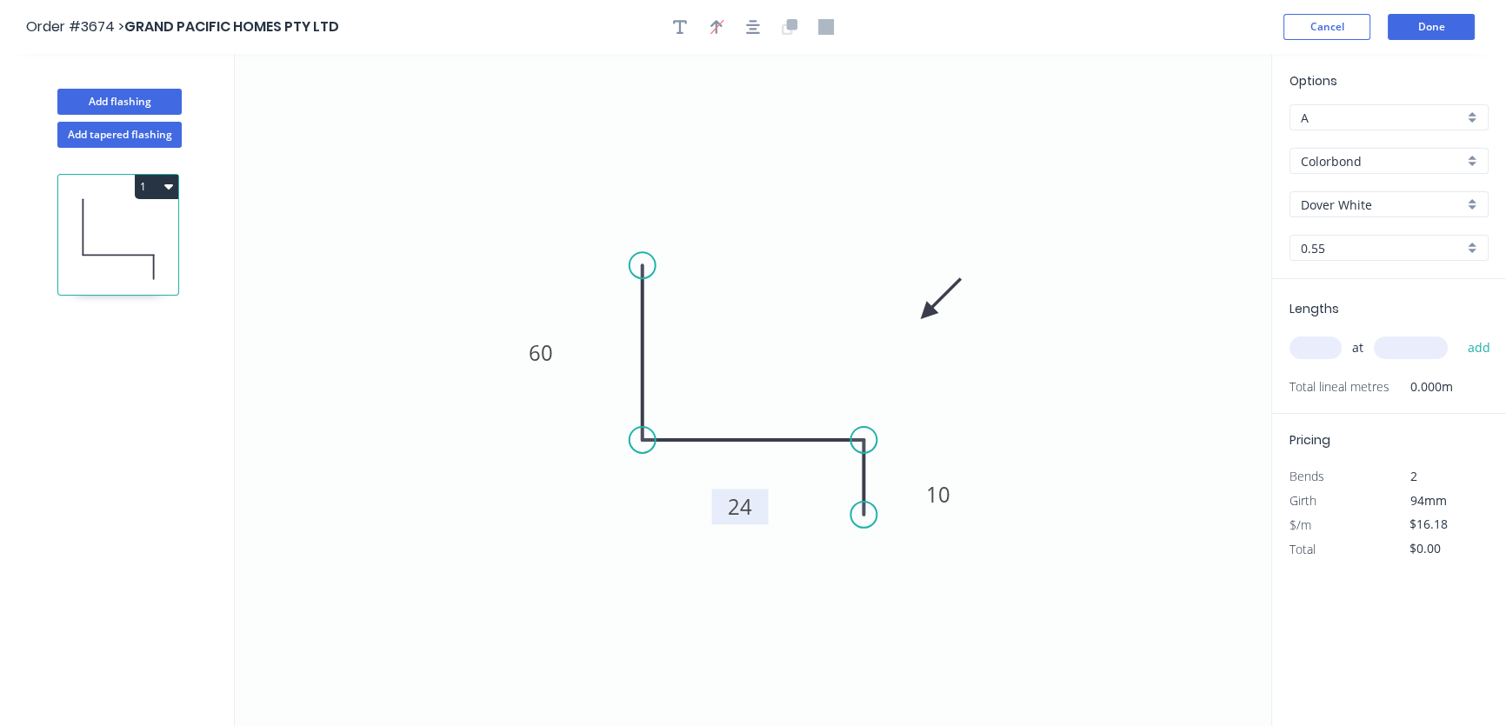
click at [1311, 345] on input "text" at bounding box center [1316, 348] width 52 height 23
type input "3"
click at [1400, 343] on input "text" at bounding box center [1411, 348] width 74 height 23
type input "1800"
click at [1470, 346] on button "add" at bounding box center [1478, 348] width 41 height 30
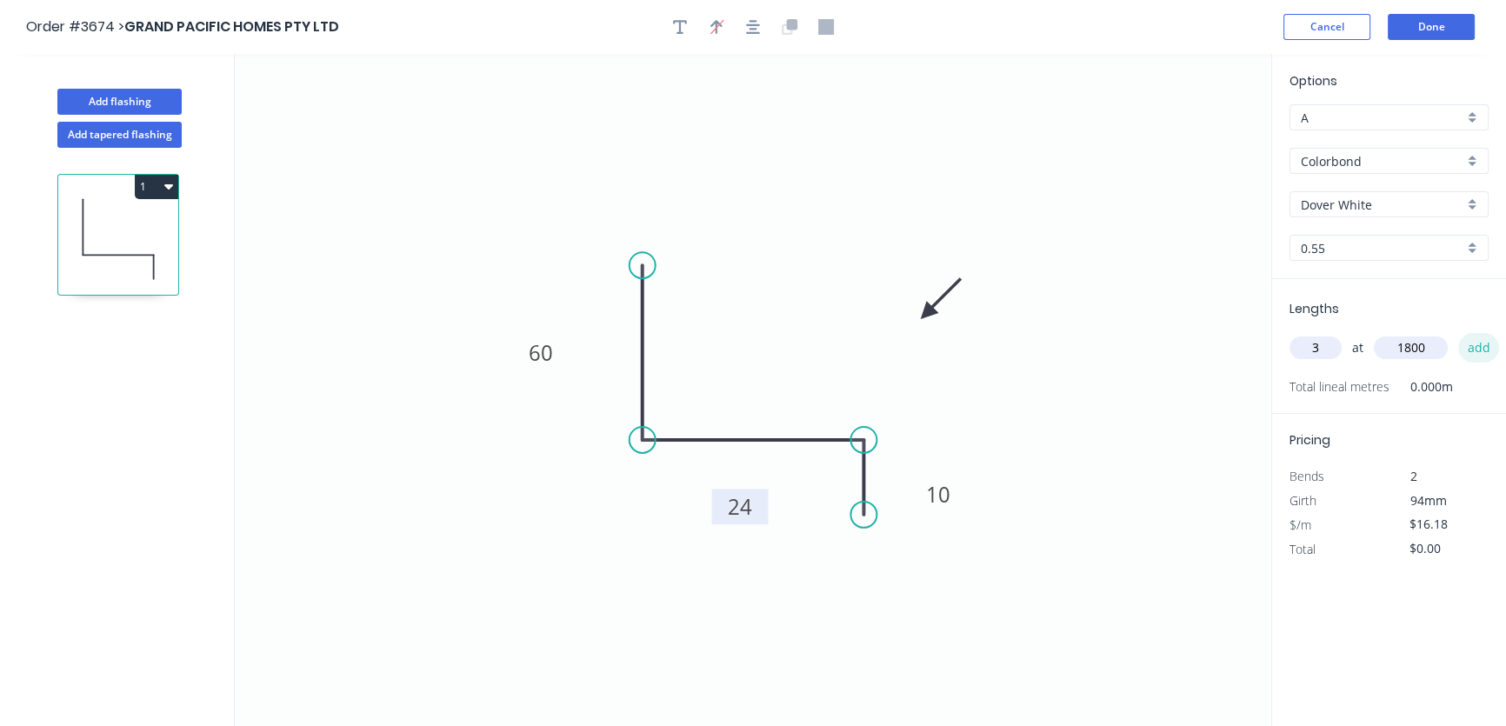
type input "$87.37"
click at [1296, 343] on input "text" at bounding box center [1316, 348] width 52 height 23
type input "1"
click at [1394, 351] on input "text" at bounding box center [1411, 348] width 74 height 23
type input "2700"
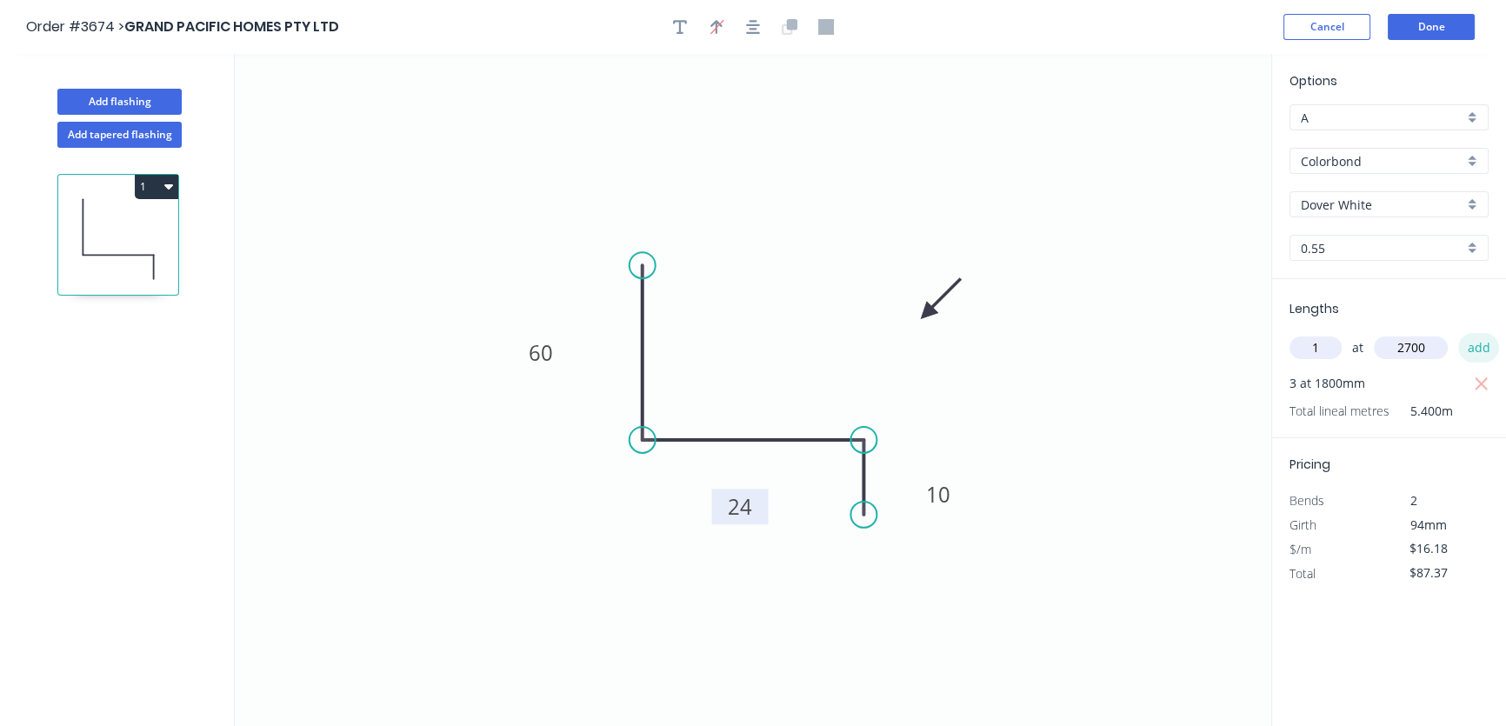
click at [1476, 346] on button "add" at bounding box center [1478, 348] width 41 height 30
type input "$131.06"
click at [1442, 15] on button "Done" at bounding box center [1431, 27] width 87 height 26
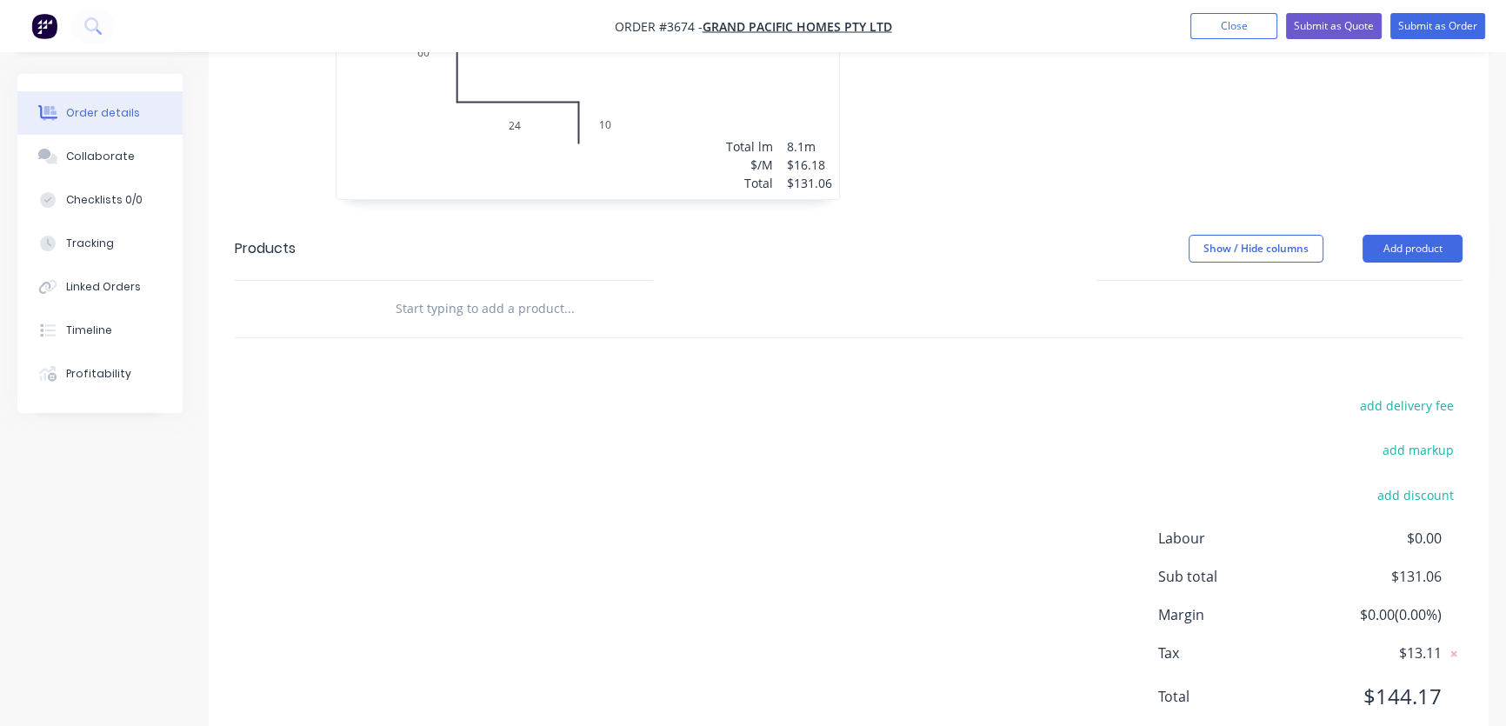
scroll to position [696, 0]
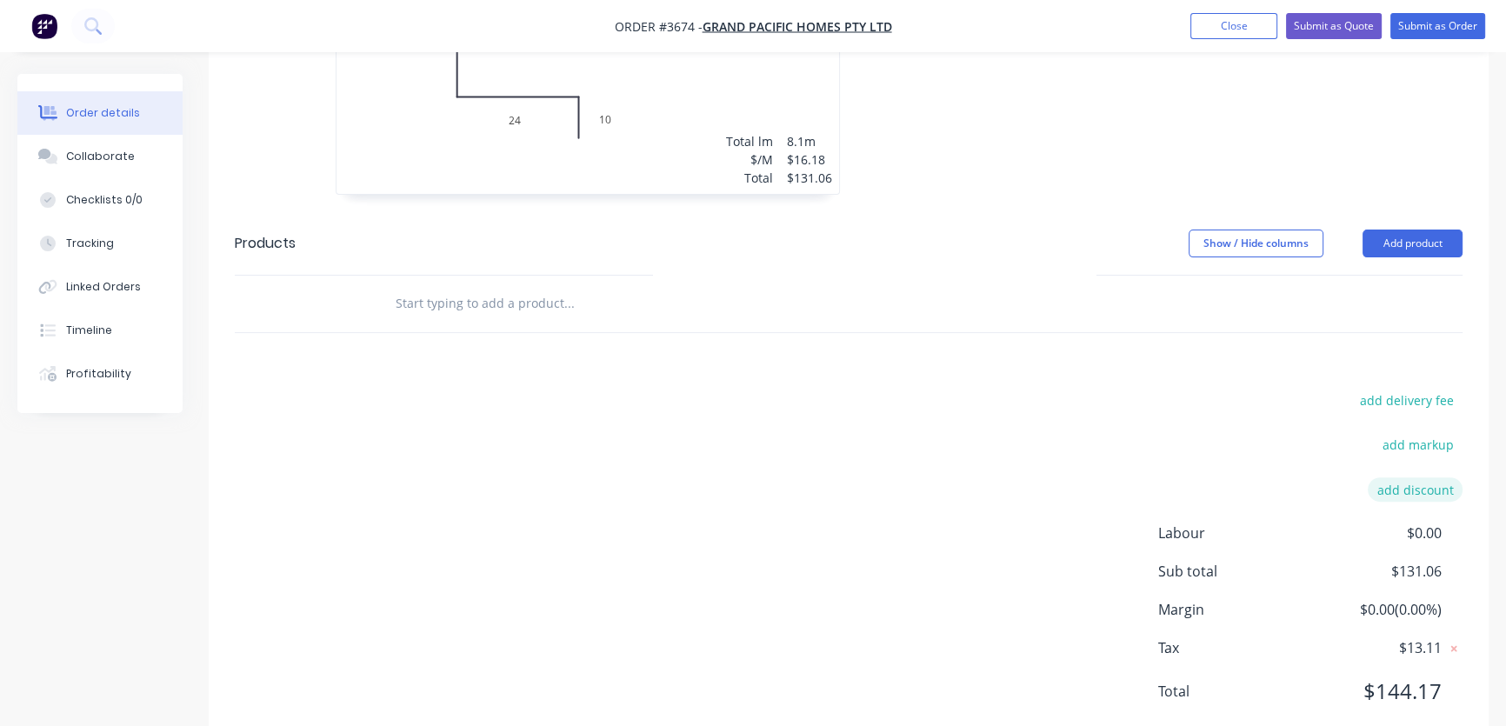
click at [1423, 477] on button "add discount" at bounding box center [1415, 488] width 95 height 23
click at [1421, 483] on input at bounding box center [1395, 496] width 78 height 26
drag, startPoint x: 1403, startPoint y: 447, endPoint x: 1411, endPoint y: 446, distance: 8.7
click at [1407, 483] on input at bounding box center [1395, 496] width 78 height 26
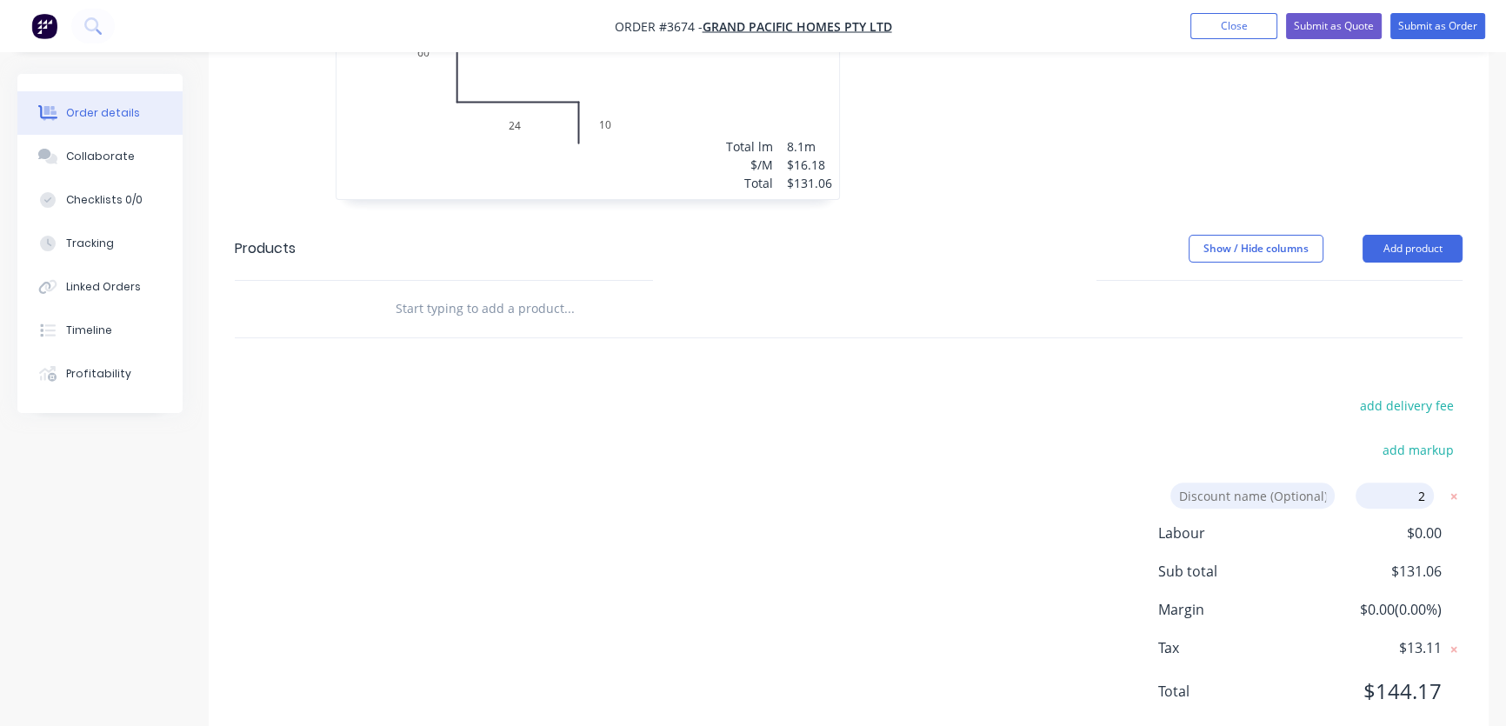
type input "25"
click input "submit" at bounding box center [0, 0] width 0 height 0
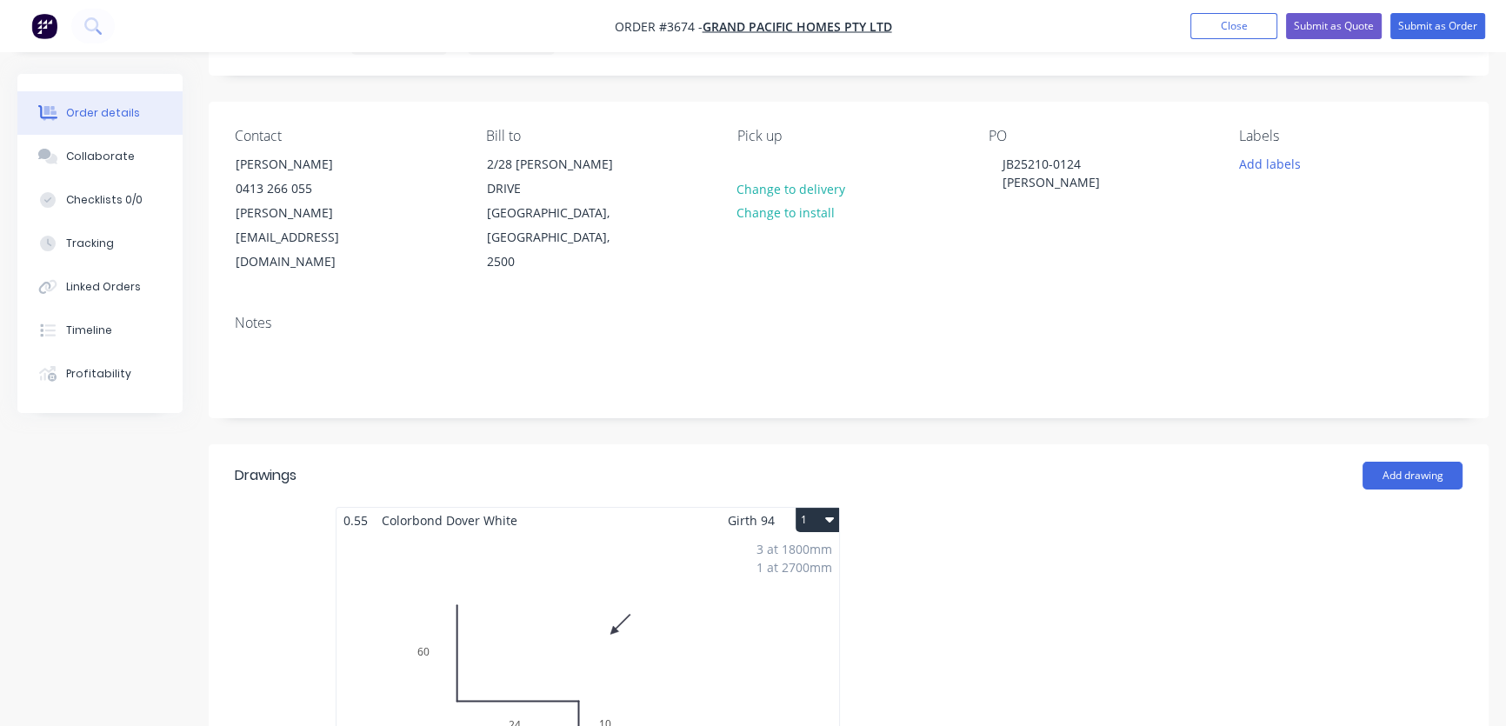
scroll to position [0, 0]
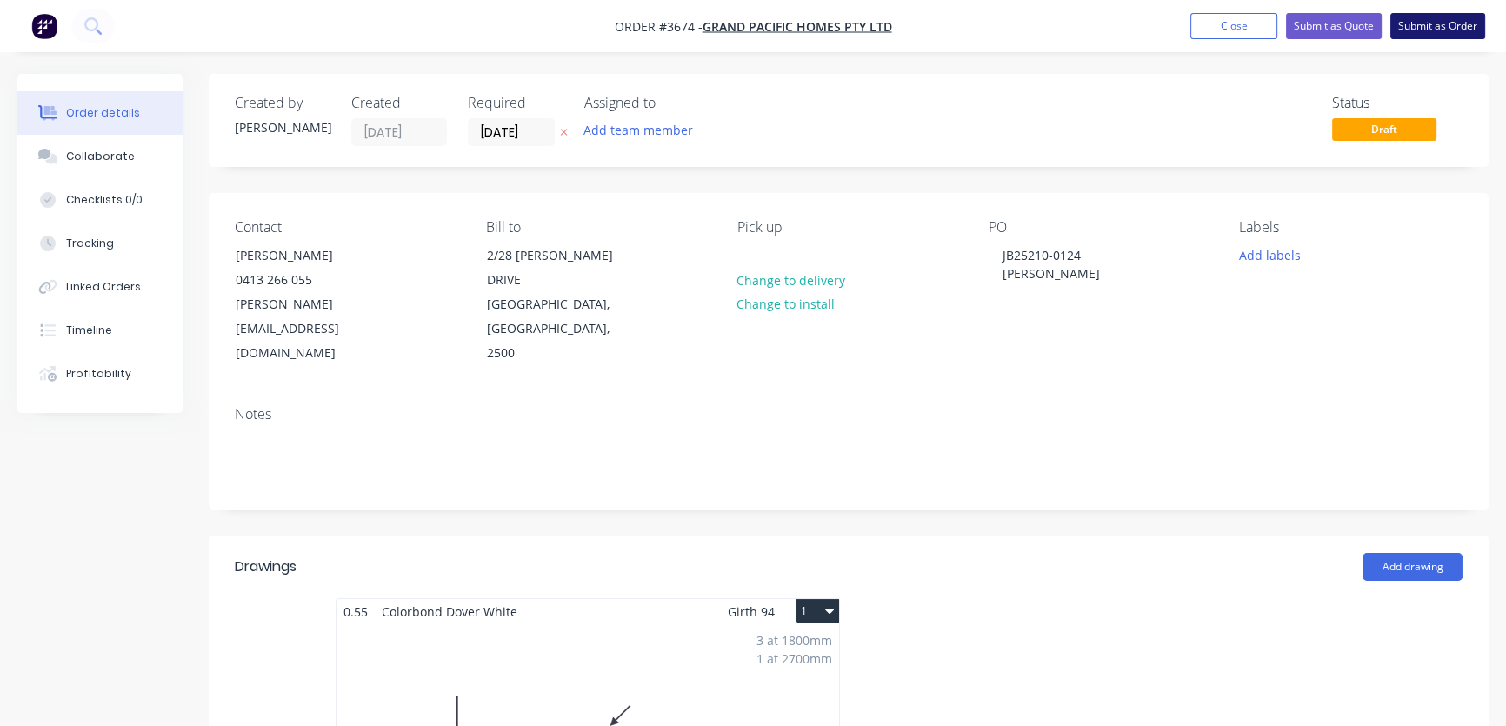
click at [1431, 25] on button "Submit as Order" at bounding box center [1437, 26] width 95 height 26
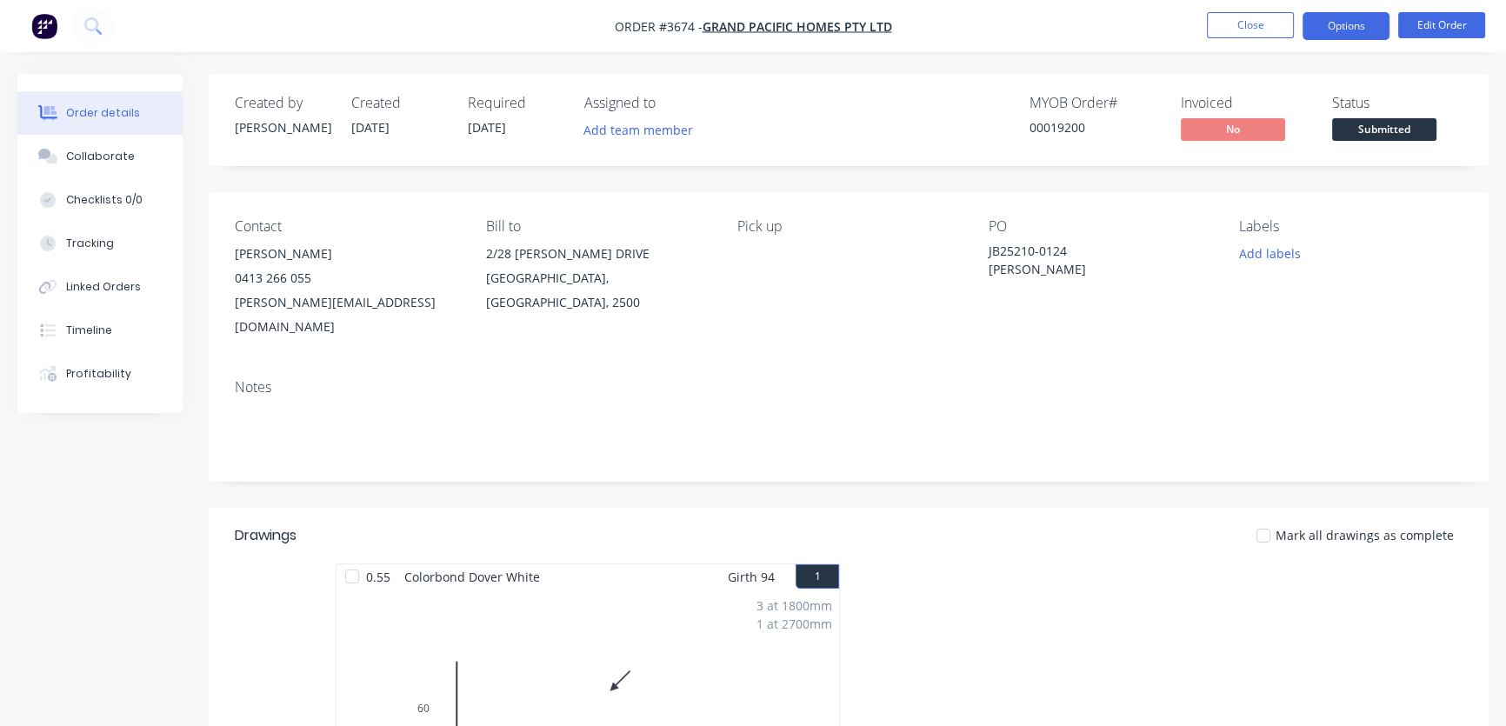
click at [1347, 27] on button "Options" at bounding box center [1346, 26] width 87 height 28
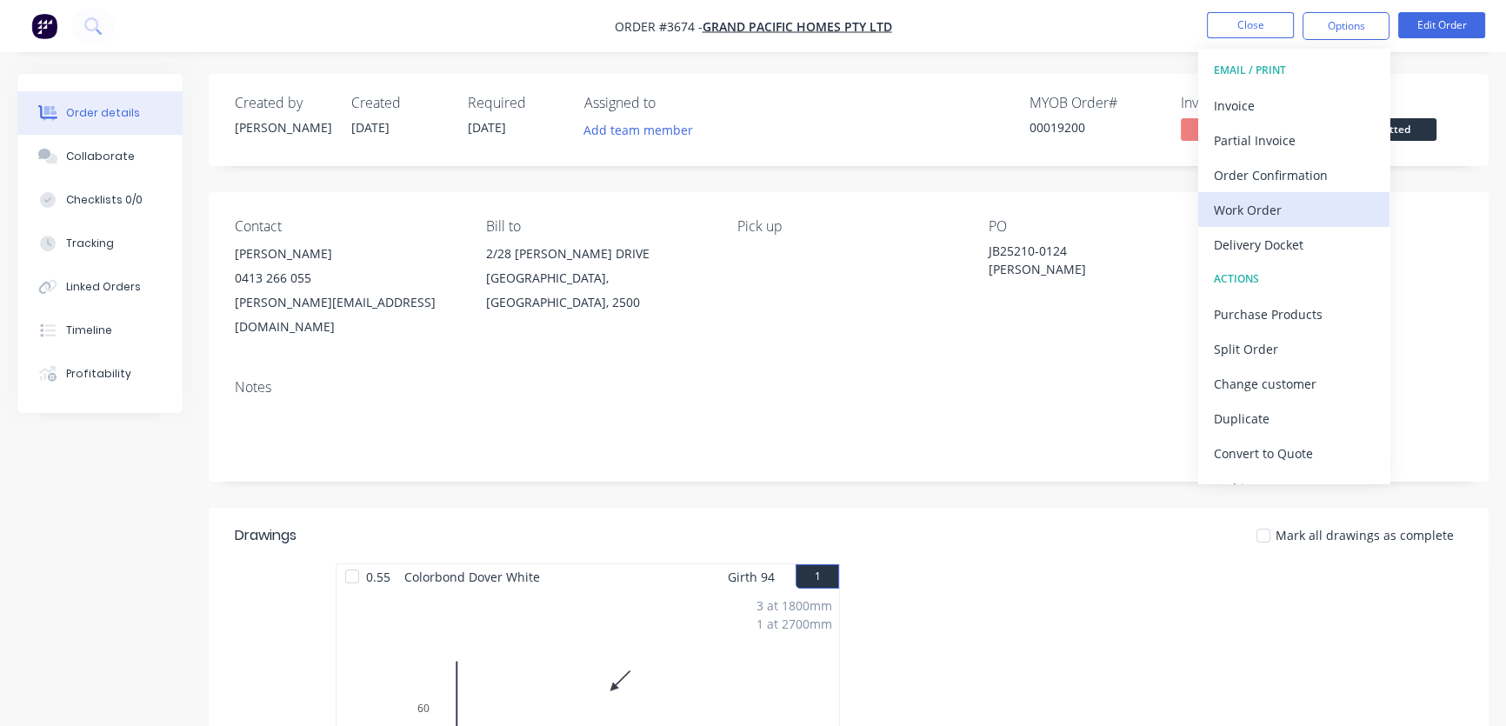
click at [1252, 210] on div "Work Order" at bounding box center [1294, 209] width 160 height 25
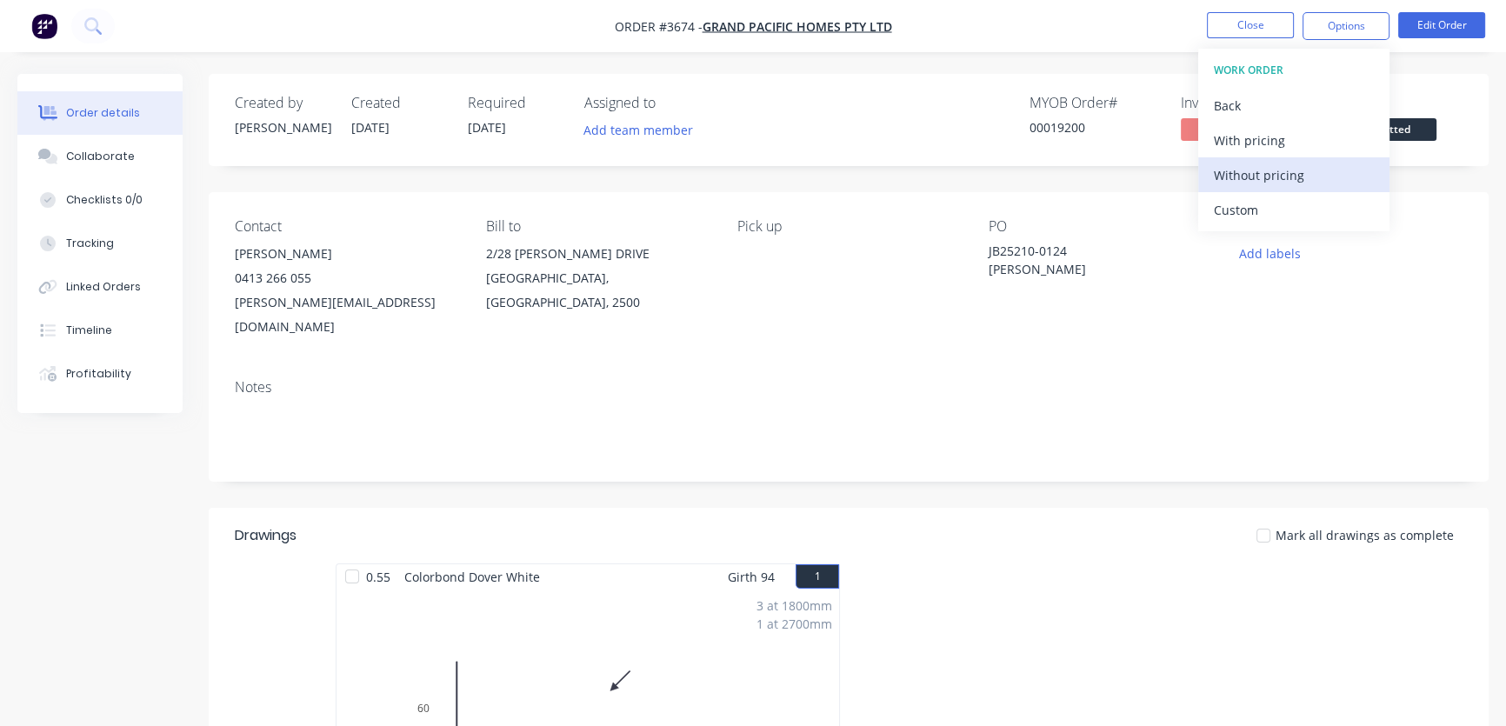
click at [1259, 174] on div "Without pricing" at bounding box center [1294, 175] width 160 height 25
